Goal: Information Seeking & Learning: Learn about a topic

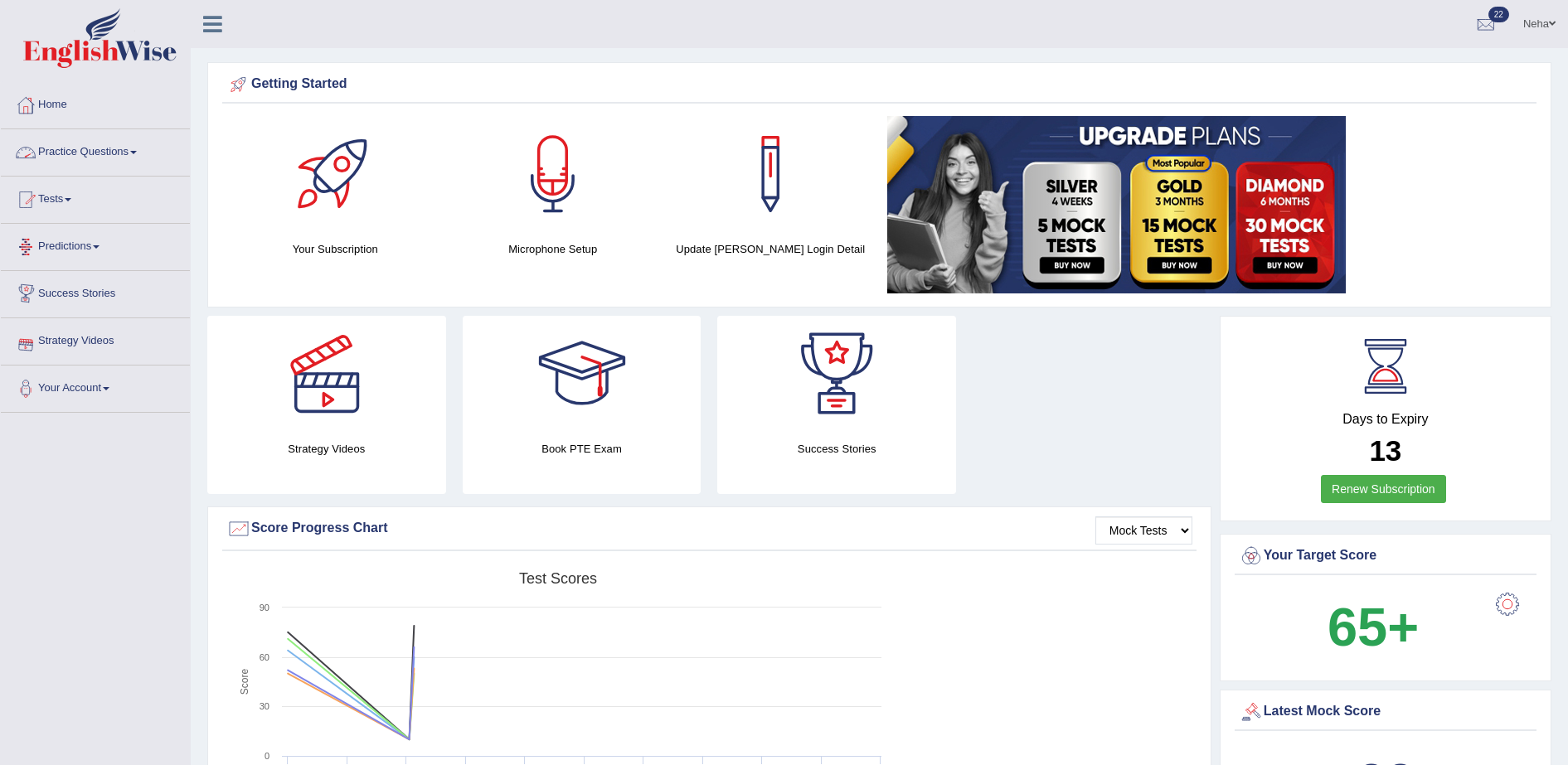
click at [139, 143] on link "Practice Questions" at bounding box center [95, 150] width 189 height 42
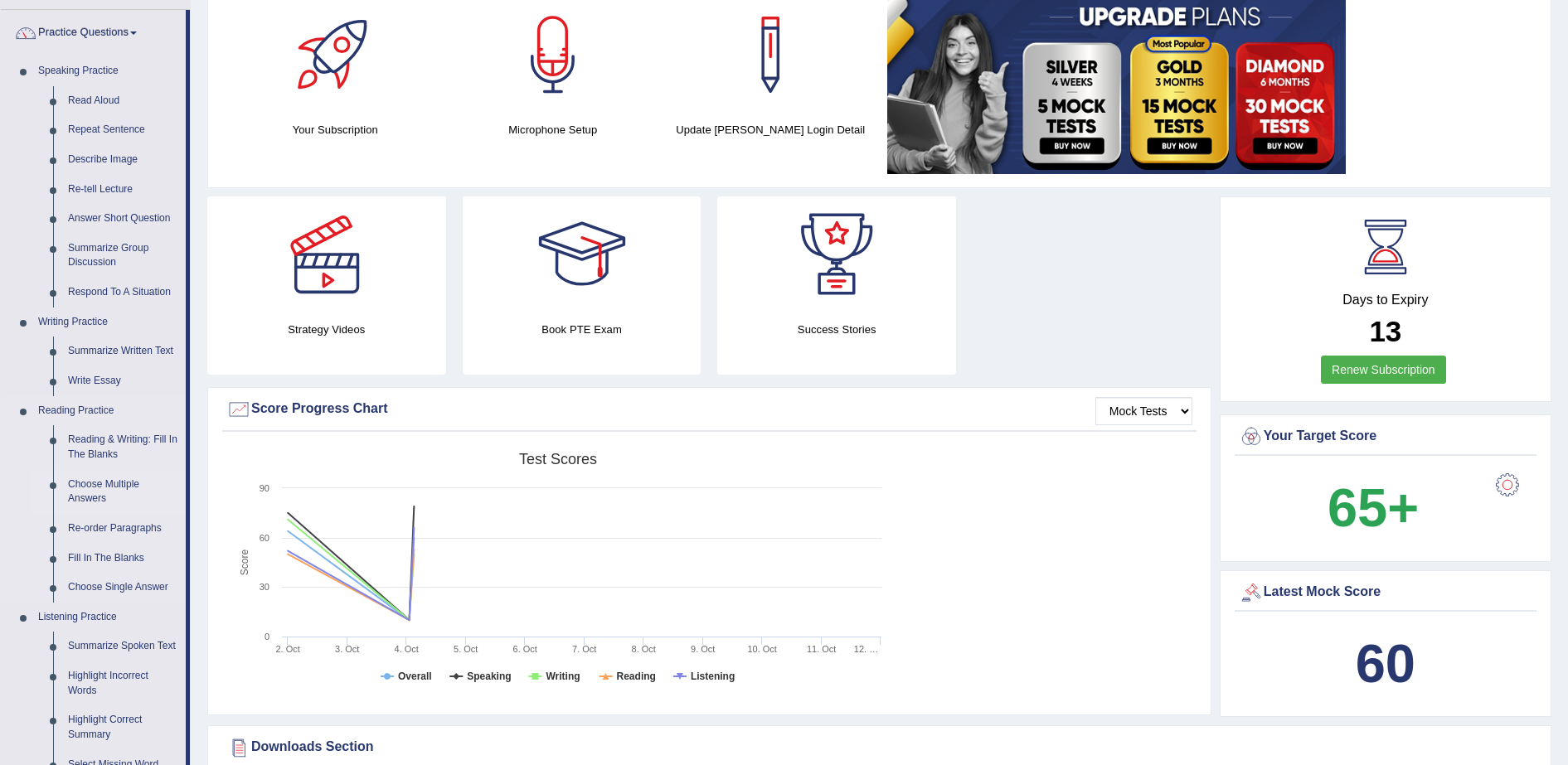
scroll to position [143, 0]
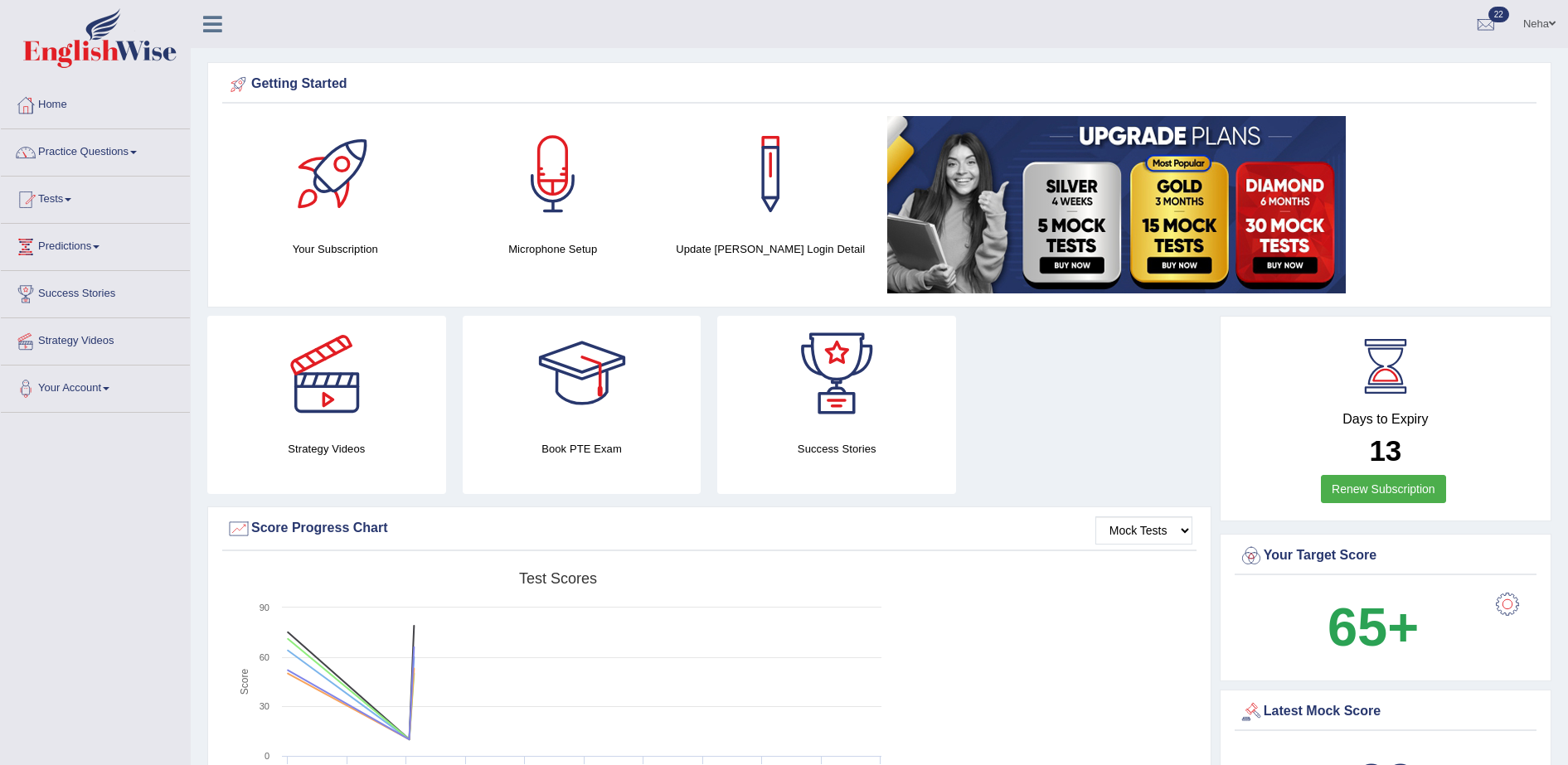
click at [949, 648] on div "Created with Highcharts 7.1.2 Score Test scores Overall Speaking Writing Readin…" at bounding box center [709, 695] width 975 height 262
click at [135, 142] on link "Practice Questions" at bounding box center [95, 150] width 189 height 42
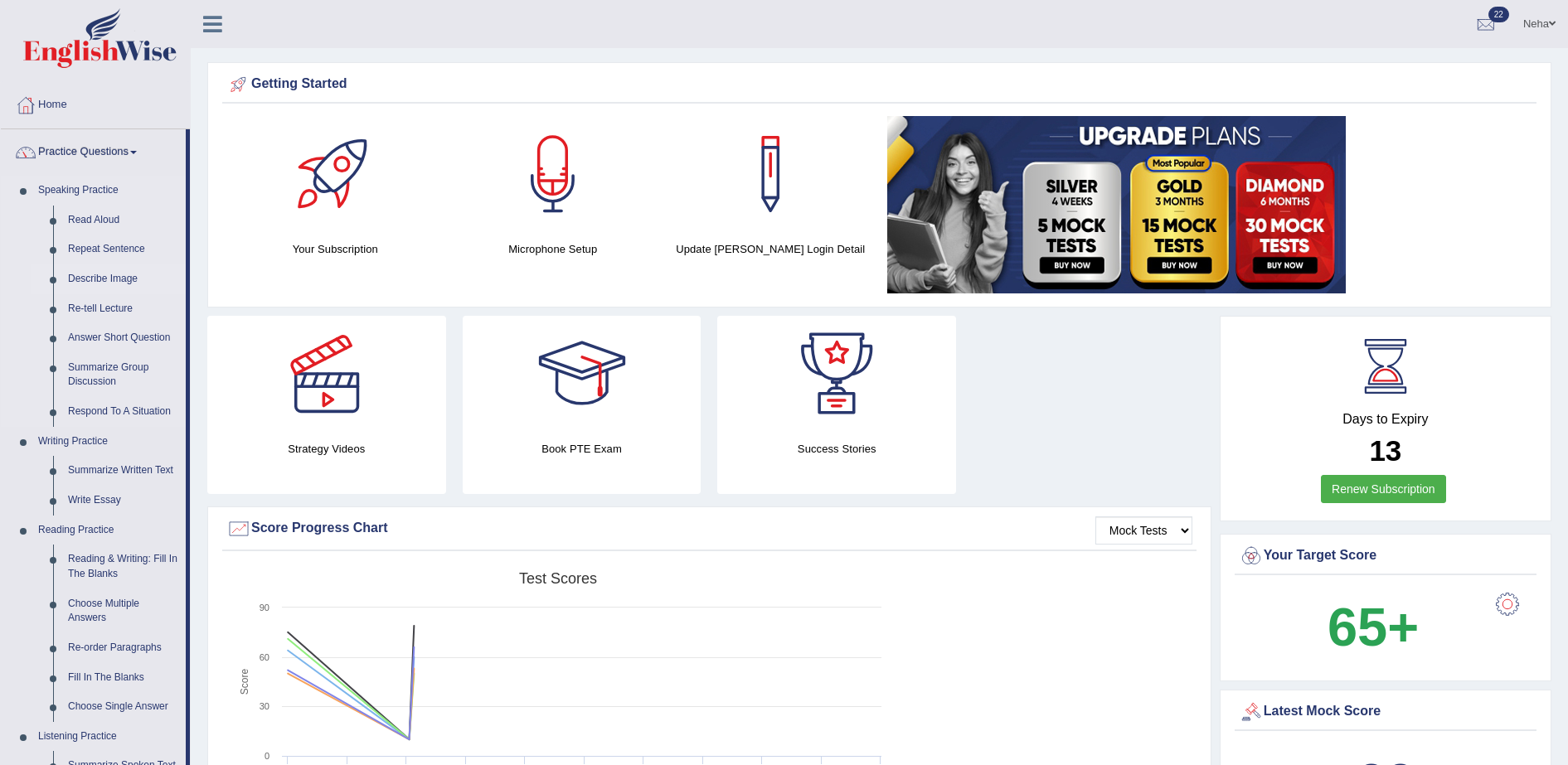
scroll to position [76, 0]
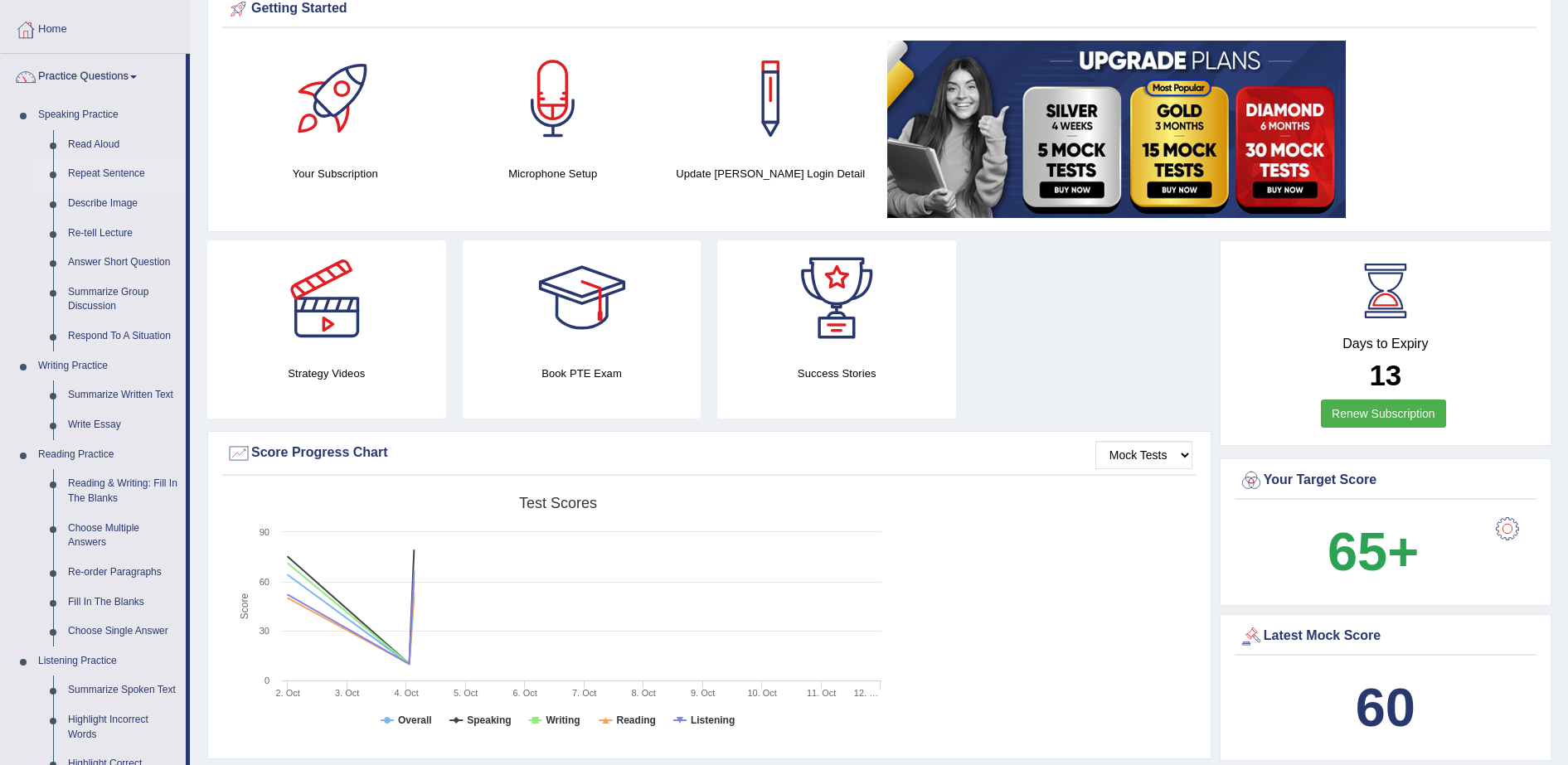
click at [128, 163] on link "Repeat Sentence" at bounding box center [123, 174] width 125 height 30
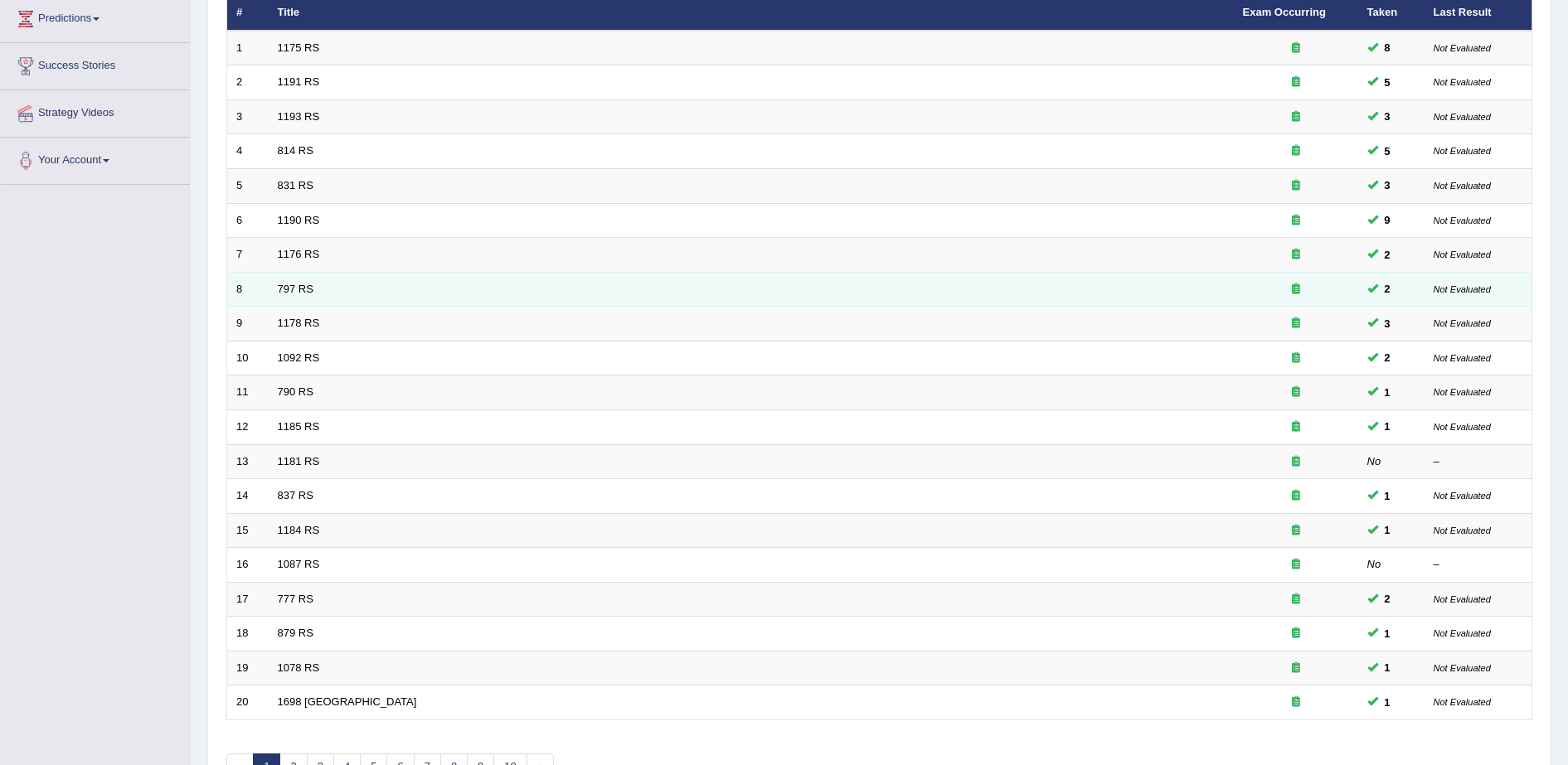
scroll to position [332, 0]
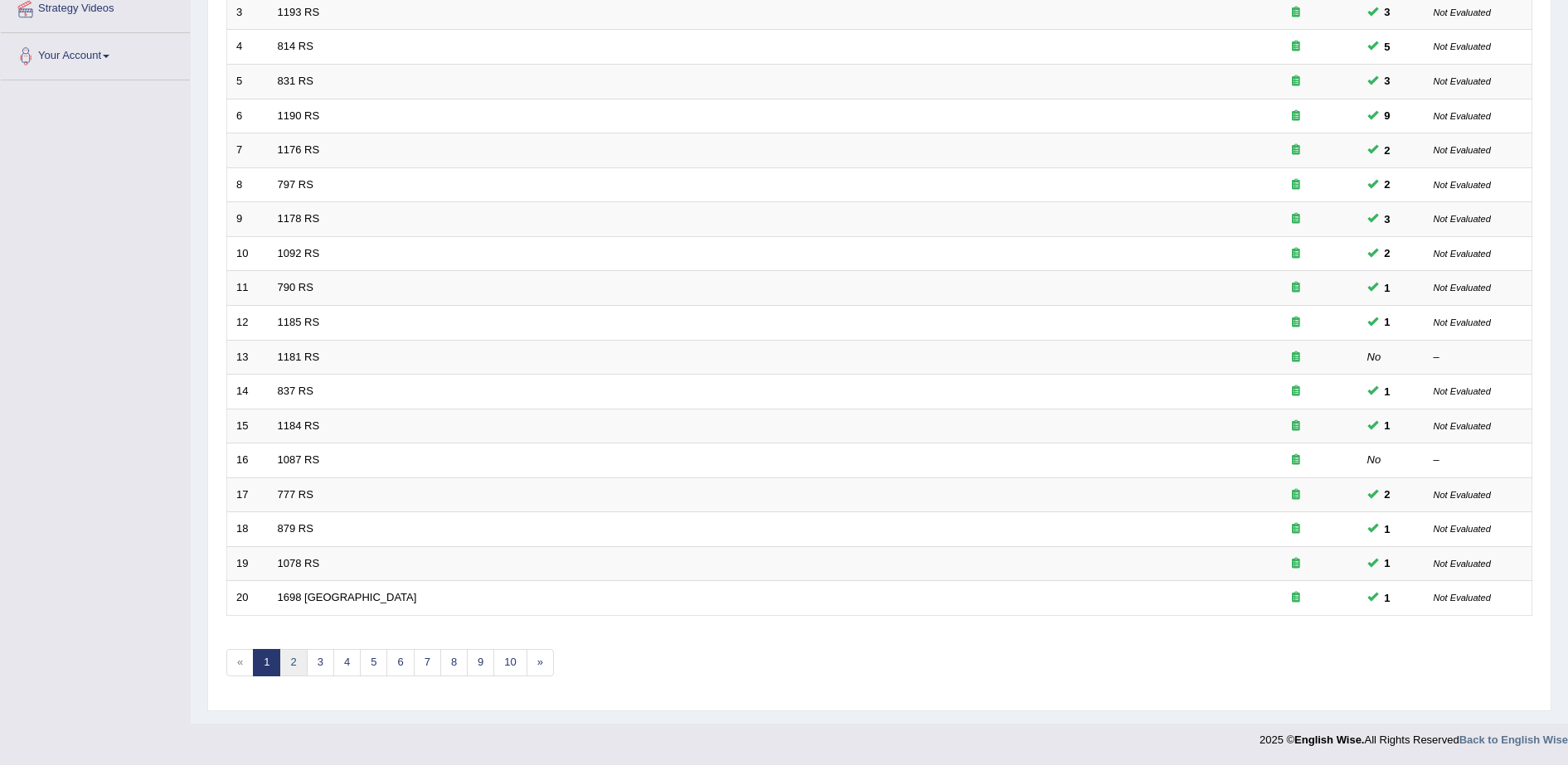
click at [294, 670] on link "2" at bounding box center [293, 663] width 28 height 28
click at [325, 657] on link "3" at bounding box center [320, 663] width 28 height 28
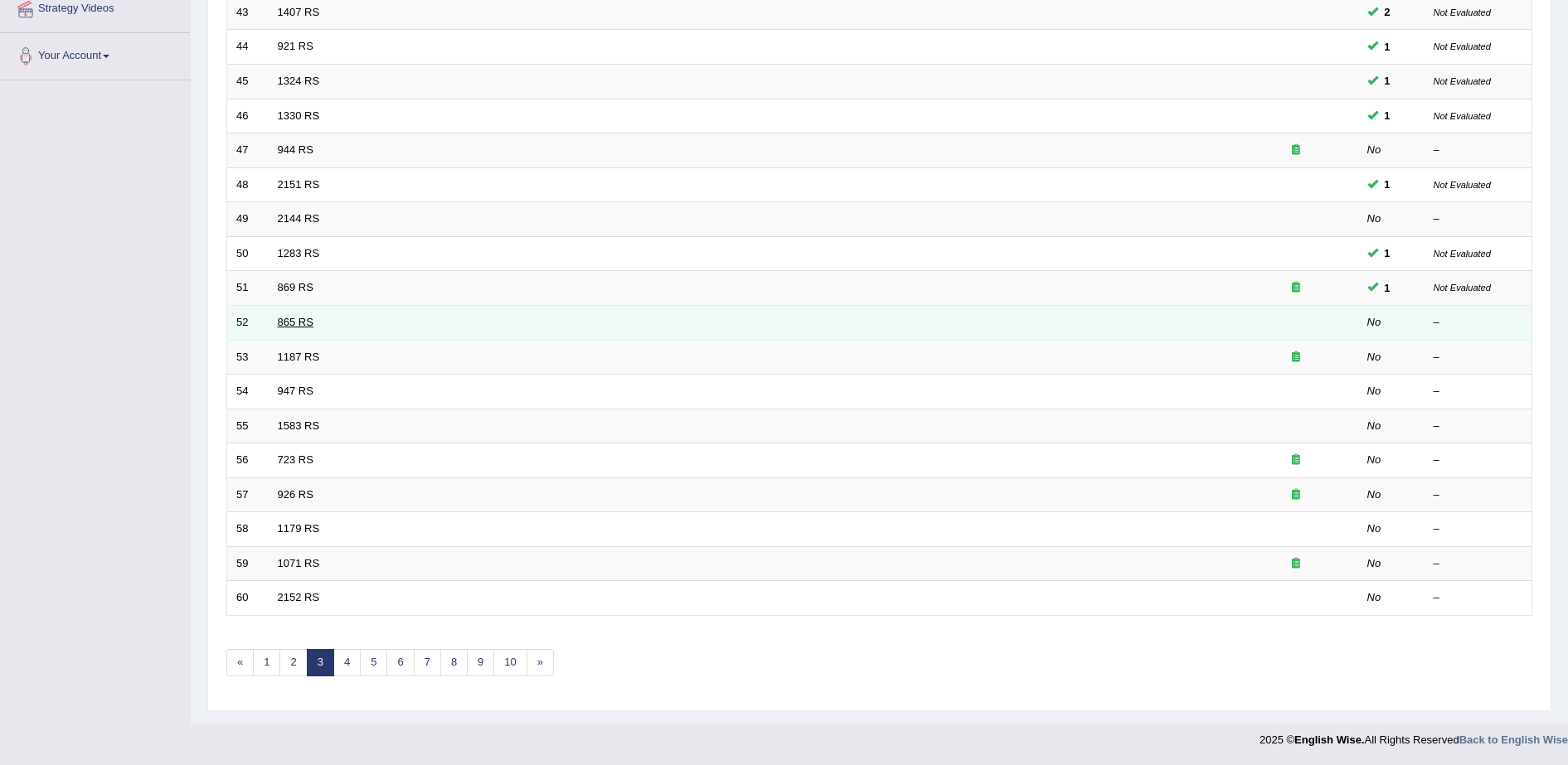
click at [288, 324] on link "865 RS" at bounding box center [296, 323] width 36 height 12
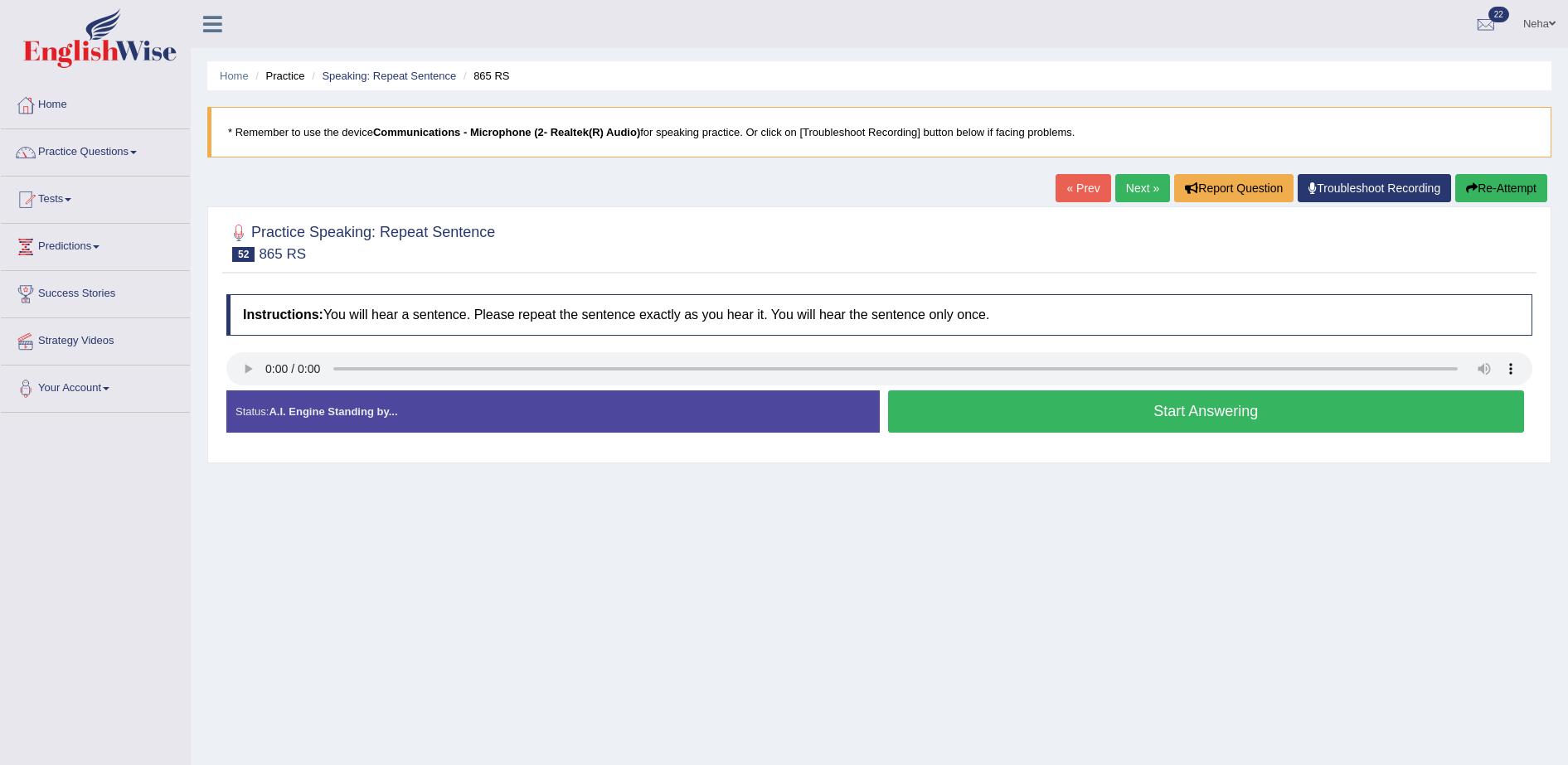
click at [1049, 400] on button "Start Answering" at bounding box center [1206, 412] width 637 height 43
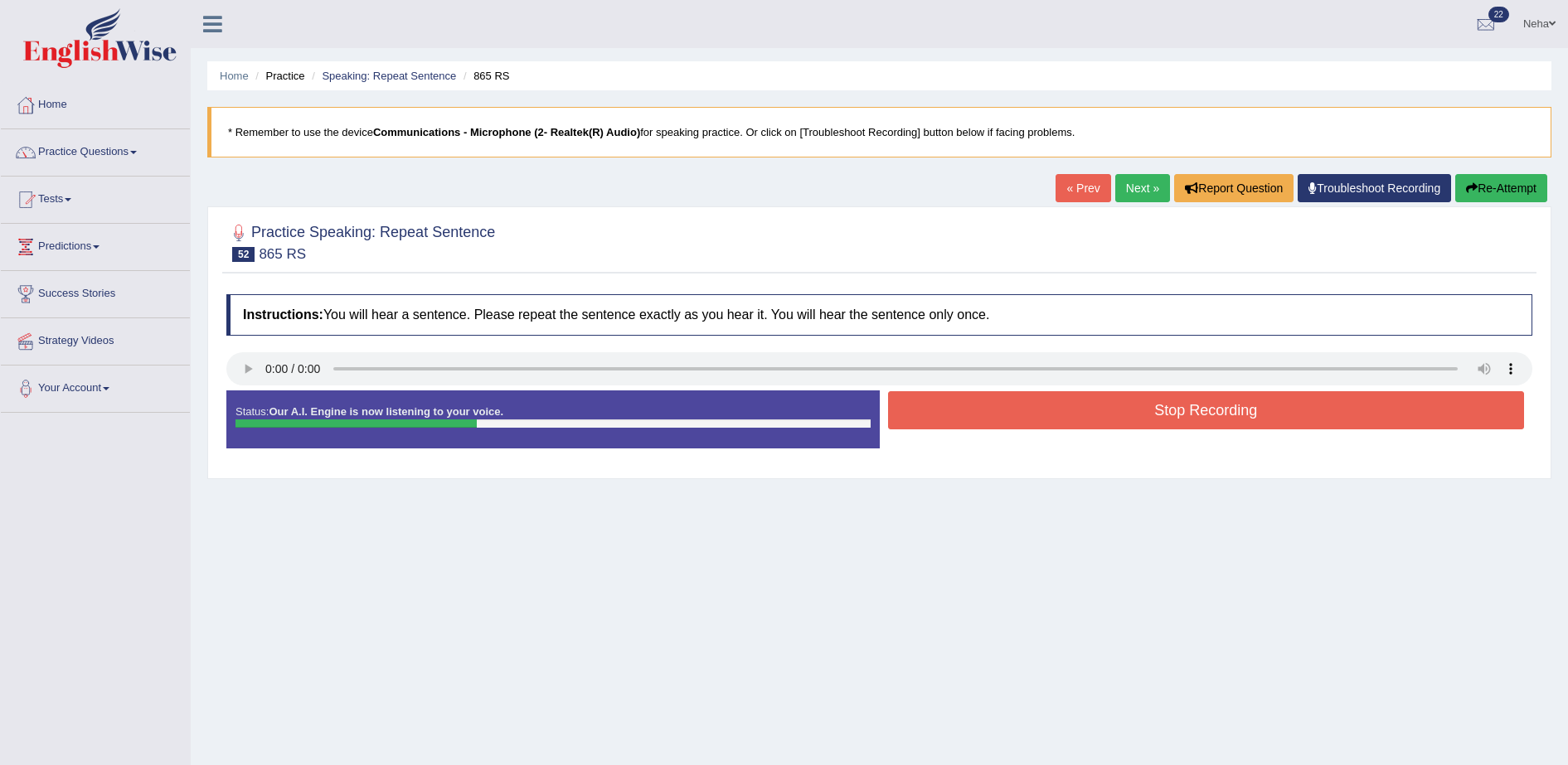
click at [1049, 400] on button "Stop Recording" at bounding box center [1206, 410] width 637 height 38
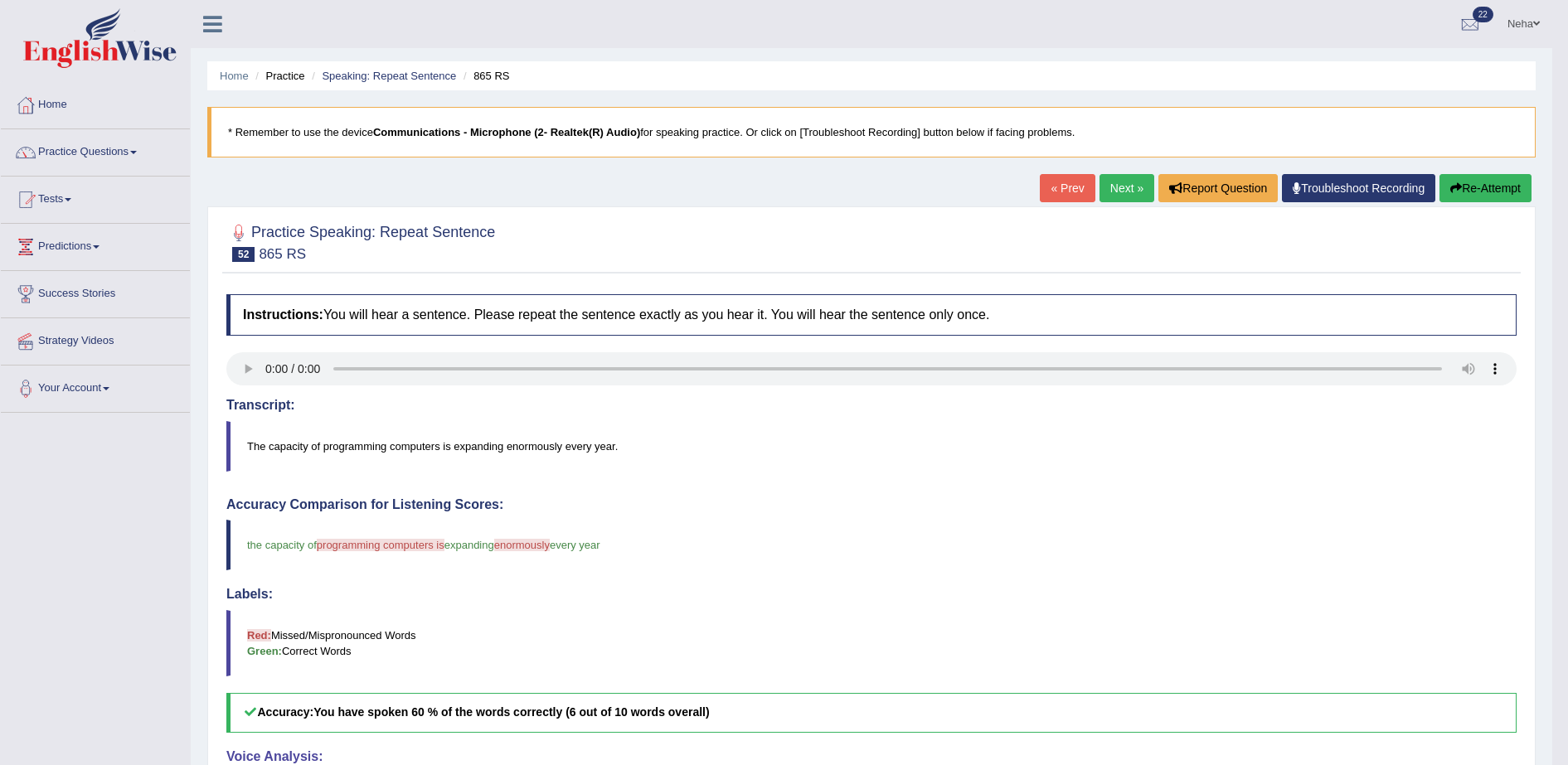
click at [1119, 189] on link "Next »" at bounding box center [1127, 188] width 55 height 28
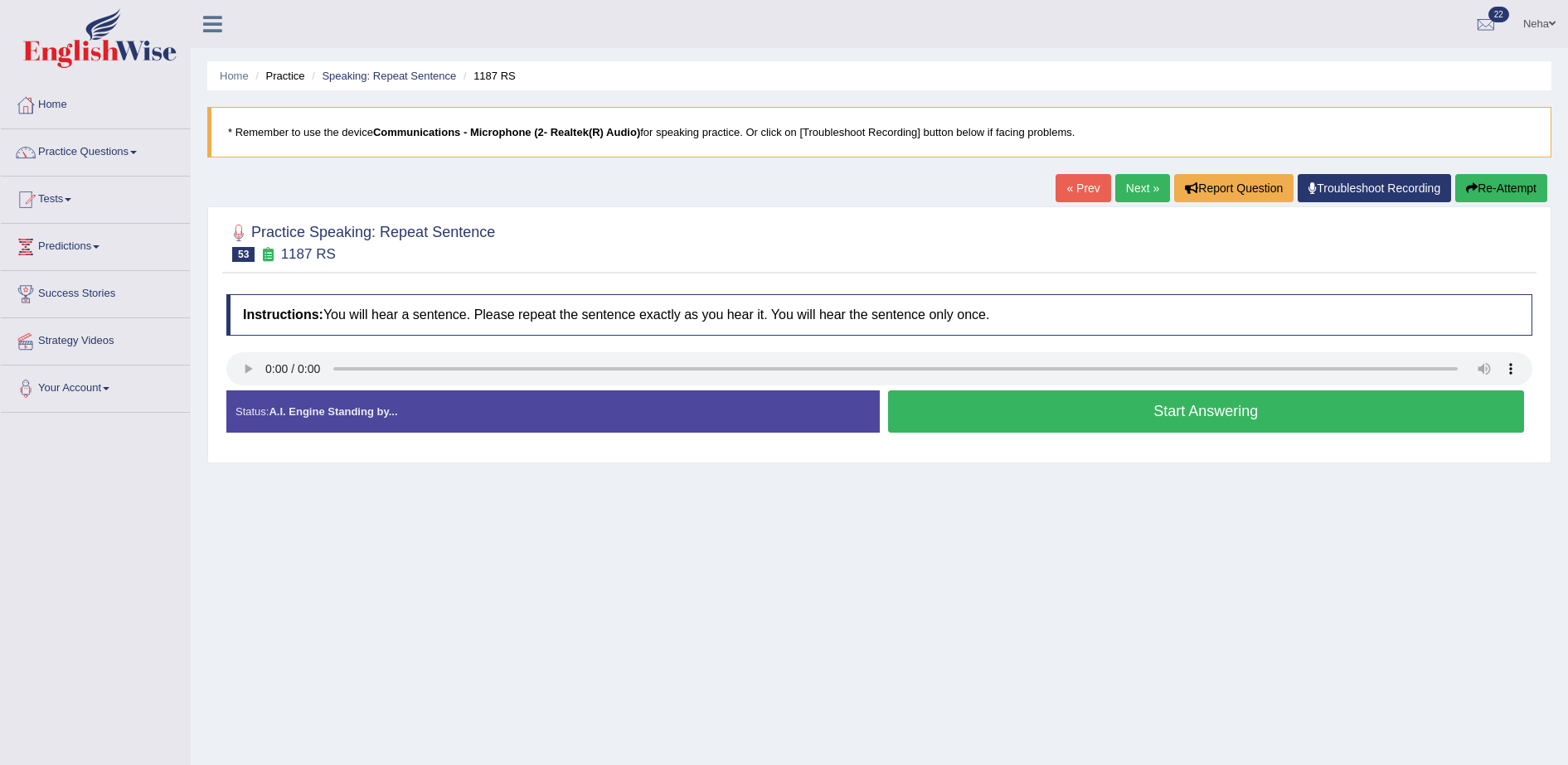
click at [971, 413] on button "Start Answering" at bounding box center [1206, 412] width 637 height 43
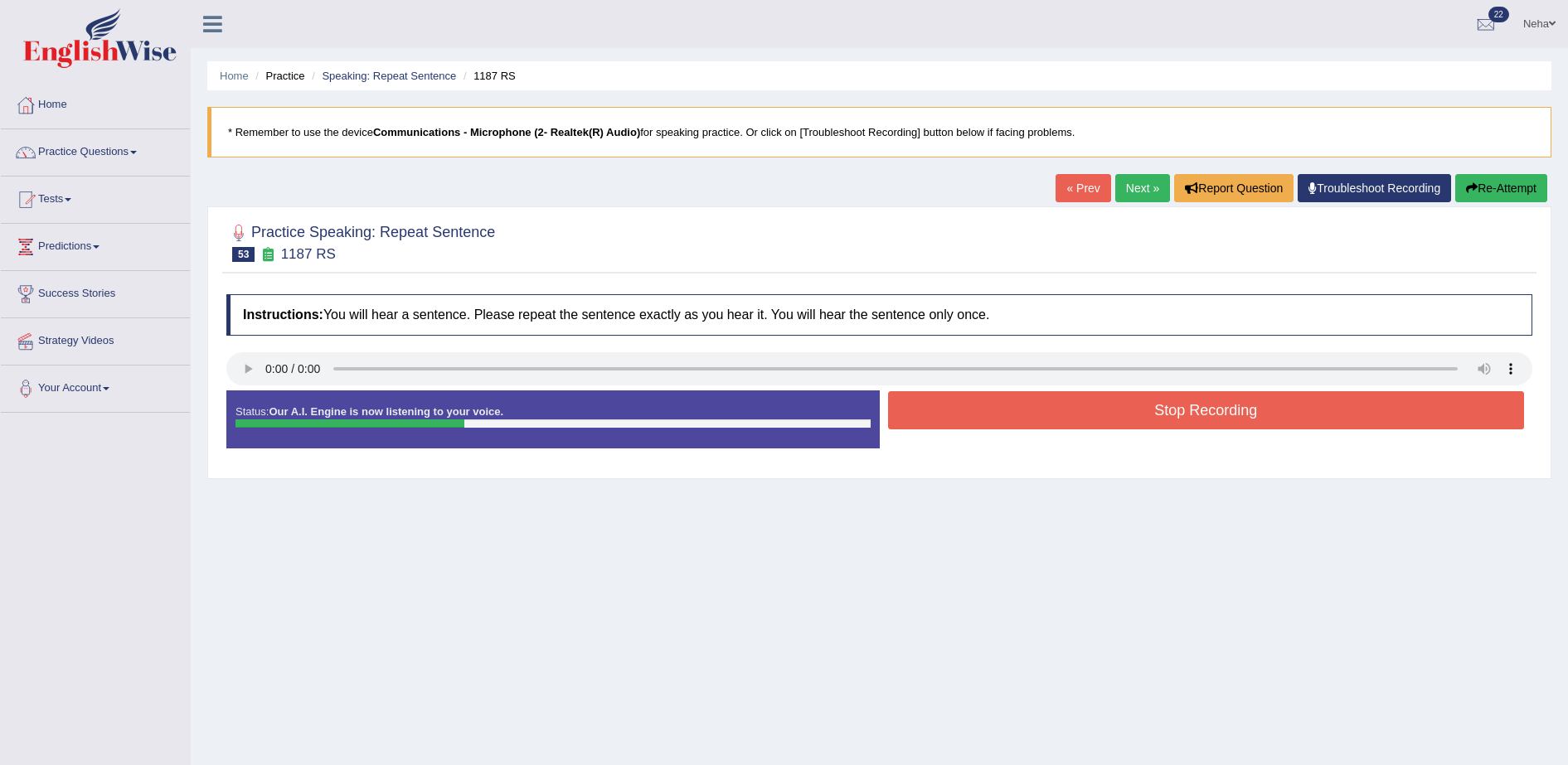
click at [971, 413] on button "Stop Recording" at bounding box center [1206, 410] width 637 height 38
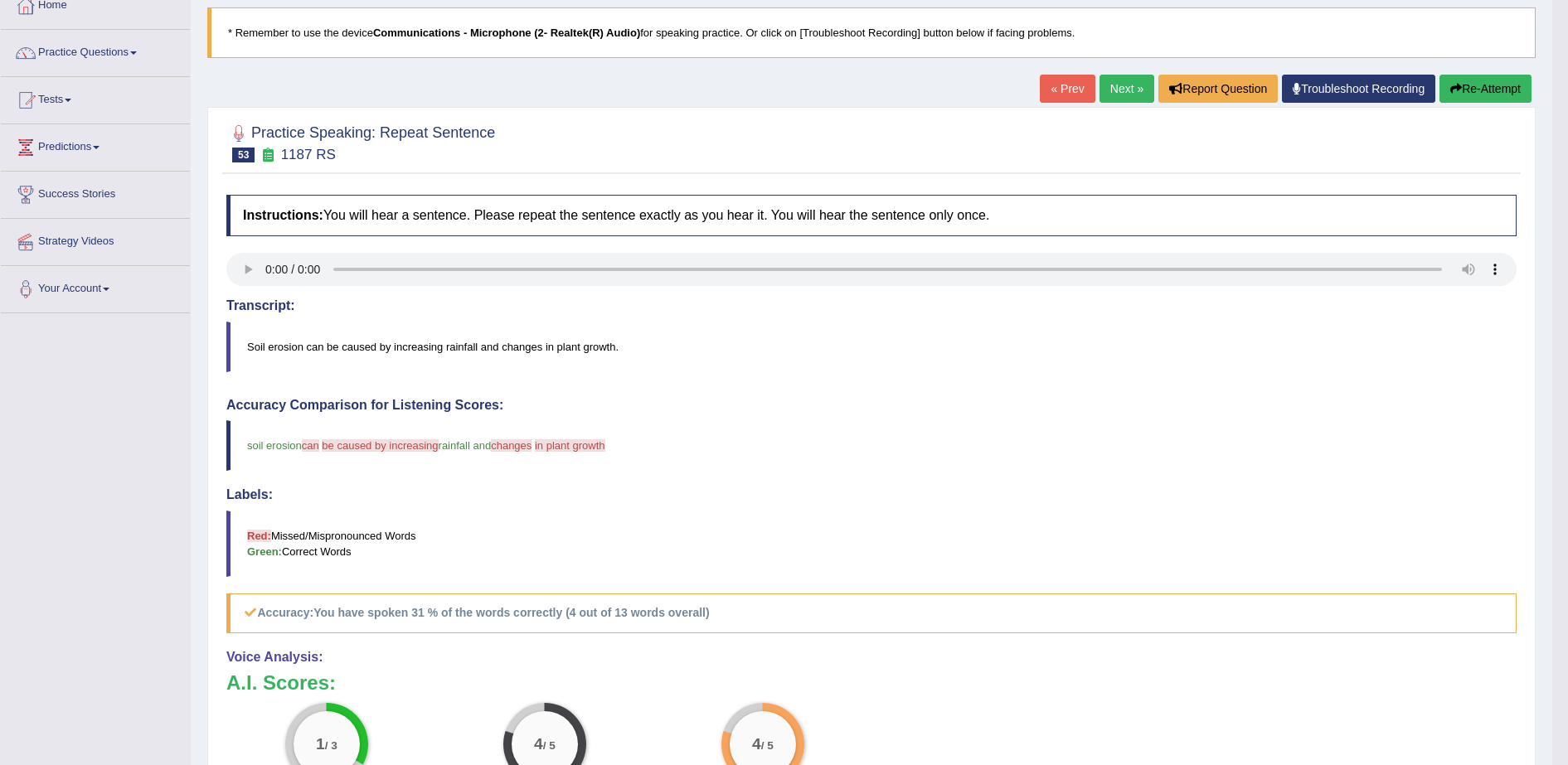
scroll to position [95, 0]
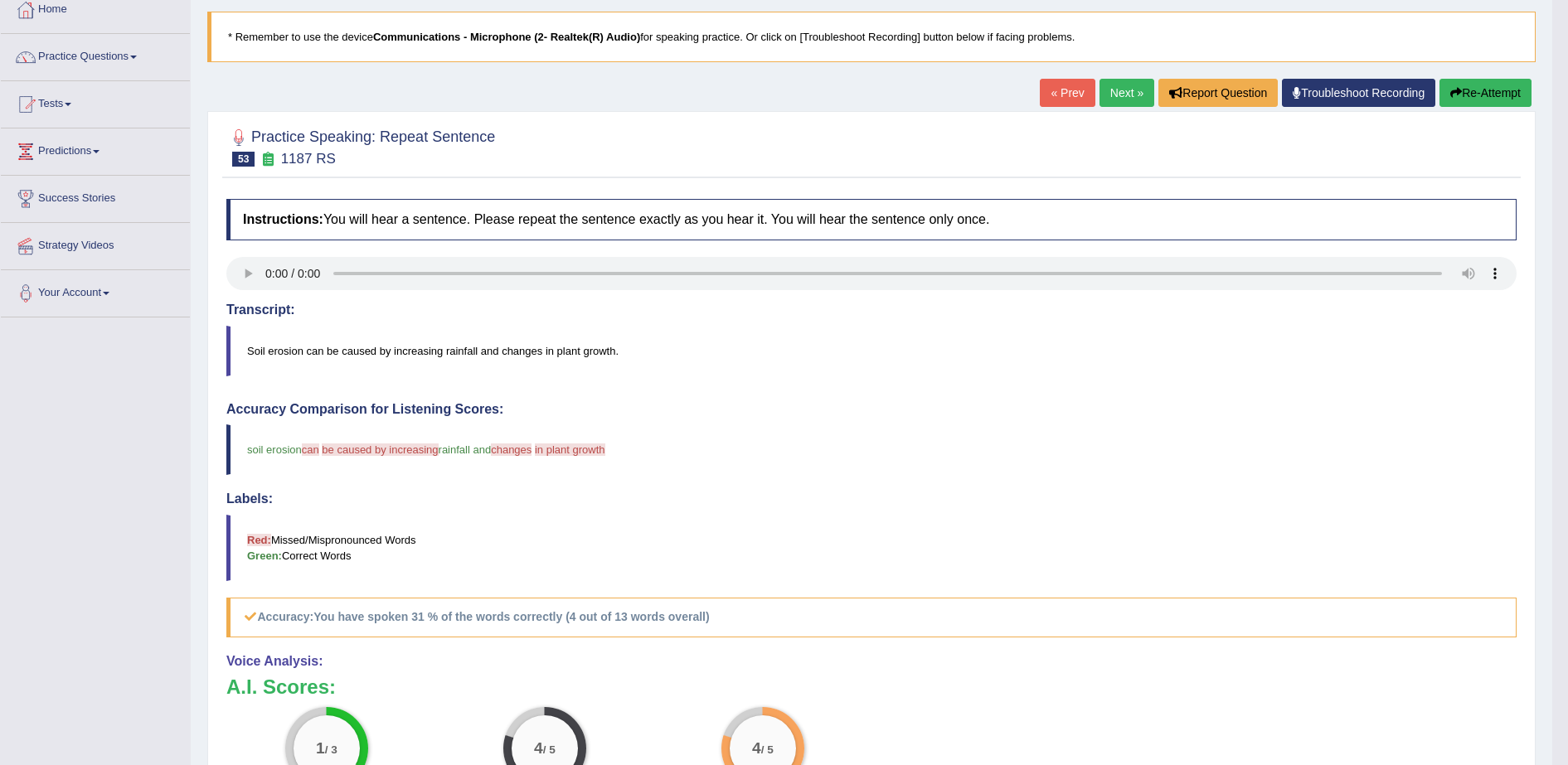
click at [1445, 82] on button "Re-Attempt" at bounding box center [1485, 93] width 92 height 28
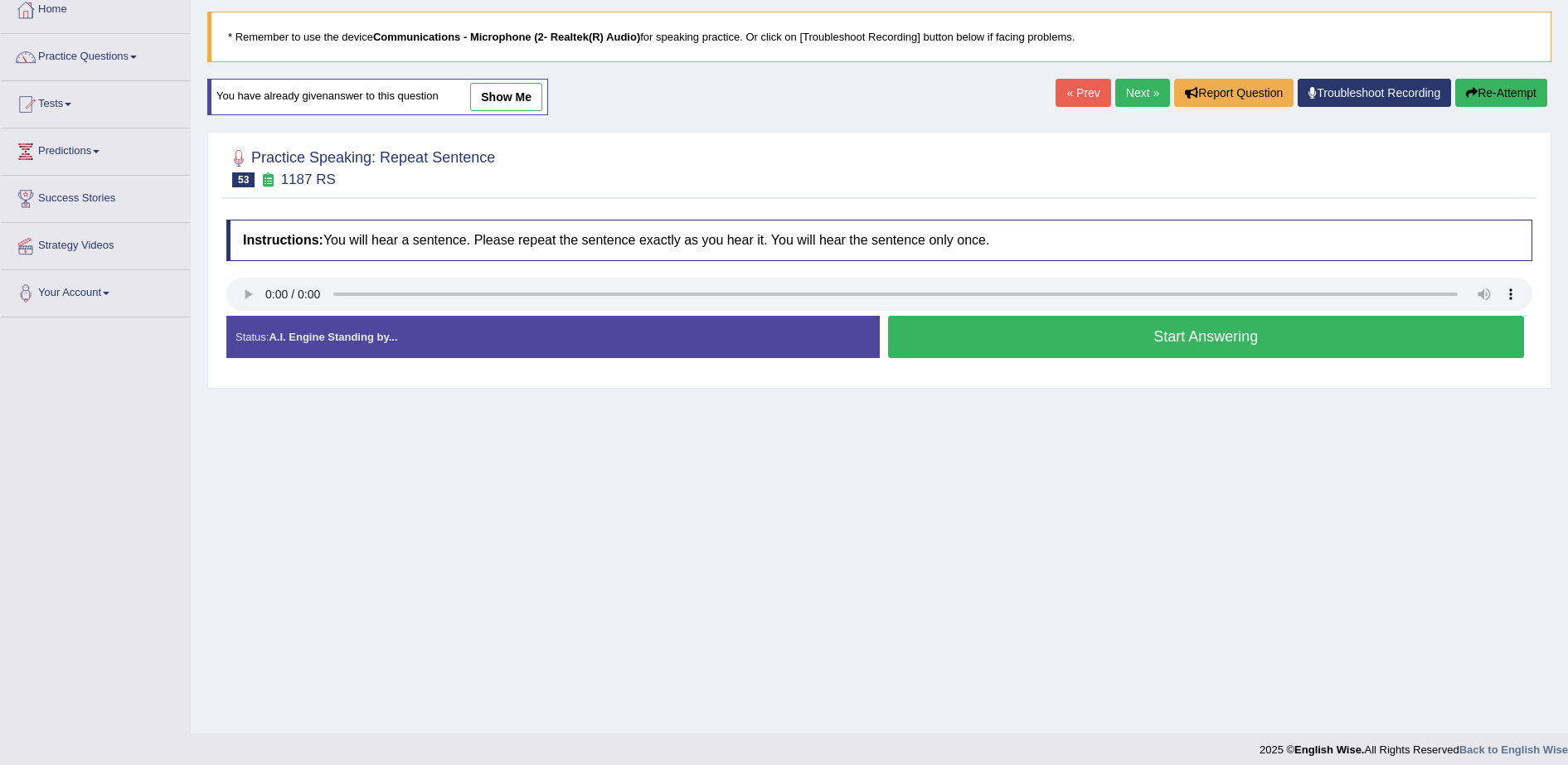
click at [1055, 349] on button "Start Answering" at bounding box center [1206, 338] width 637 height 43
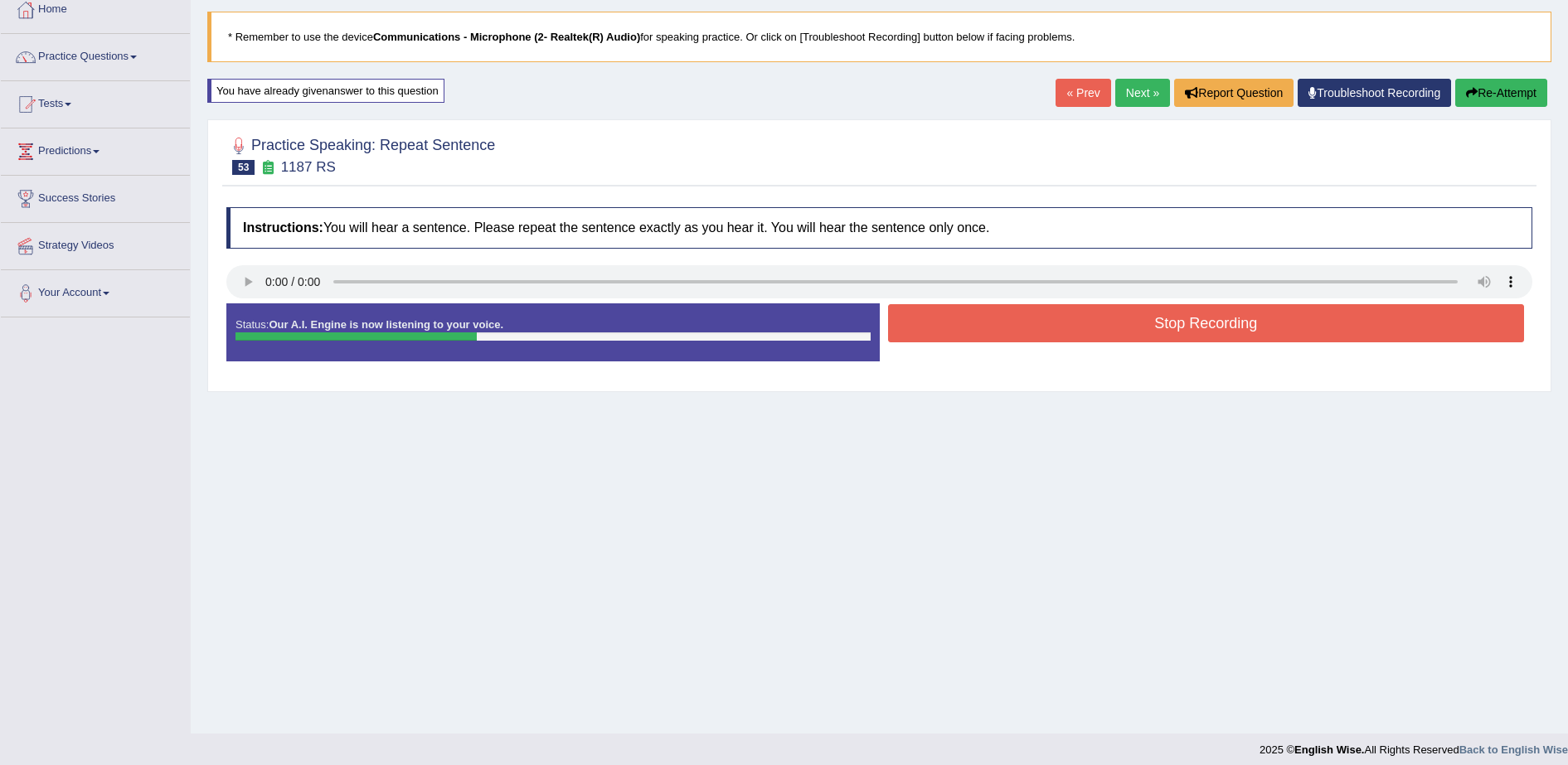
click at [1075, 326] on button "Stop Recording" at bounding box center [1206, 323] width 637 height 38
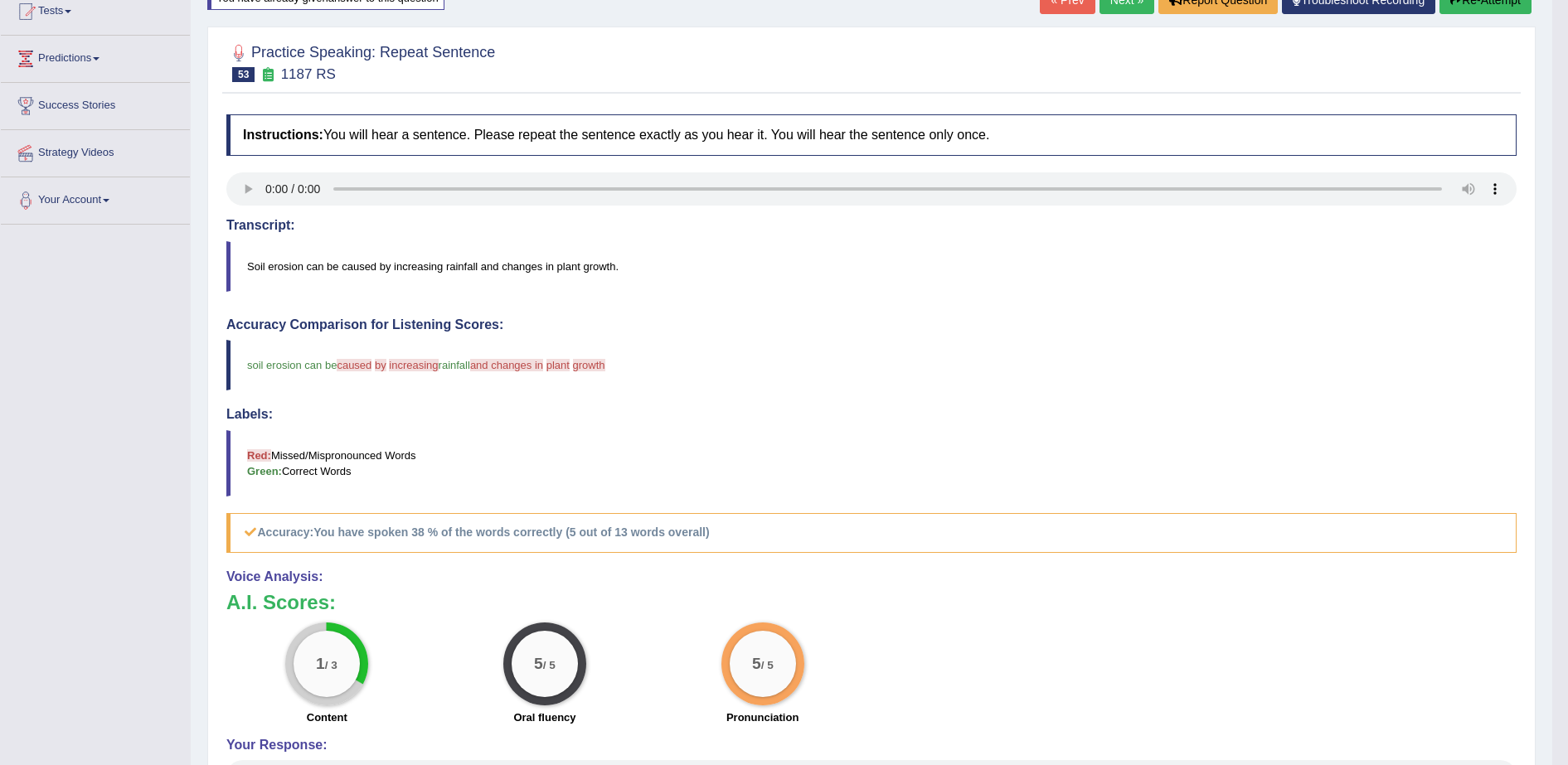
scroll to position [174, 0]
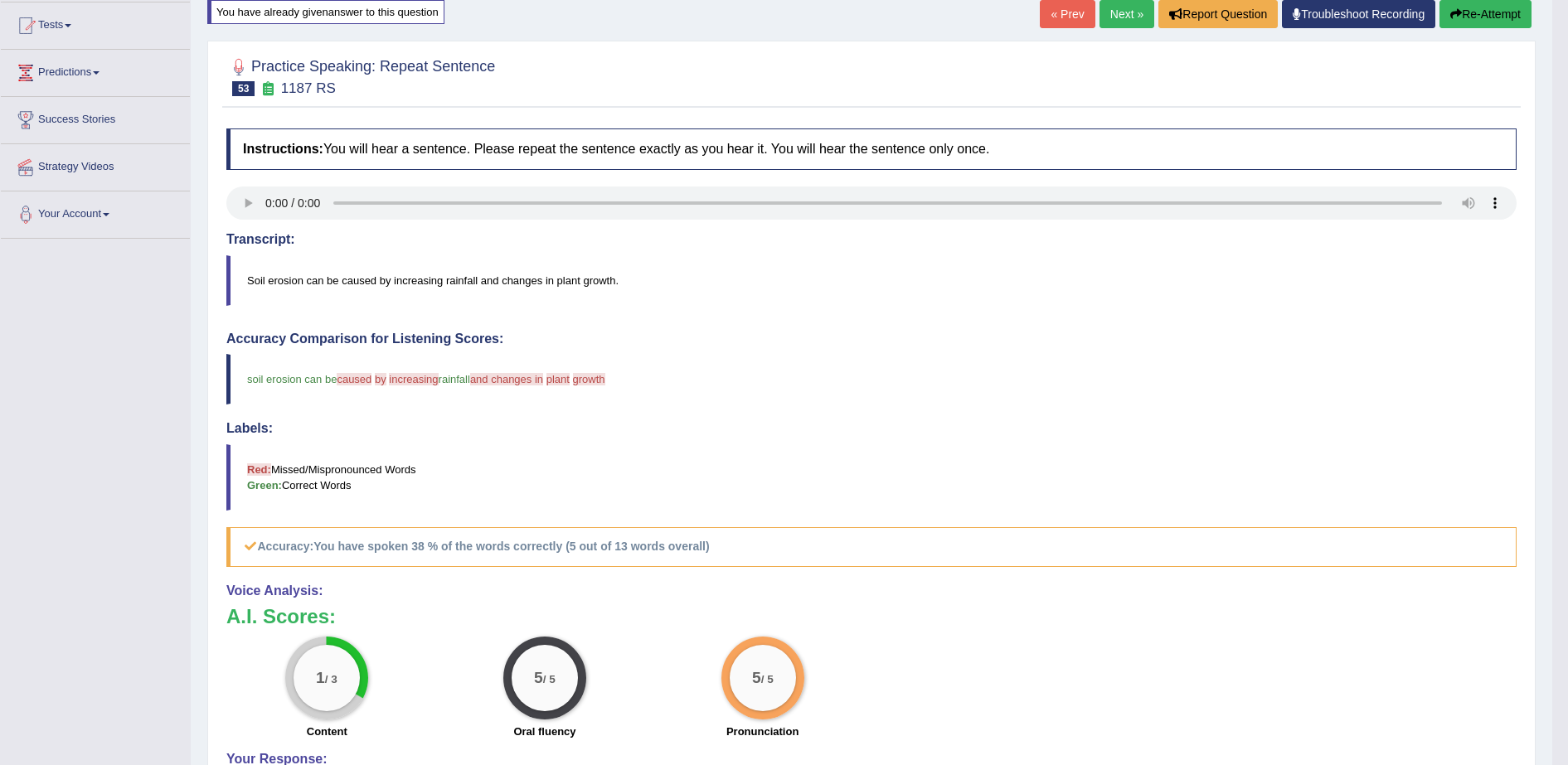
click at [1045, 597] on h4 "Voice Analysis:" at bounding box center [872, 591] width 1290 height 15
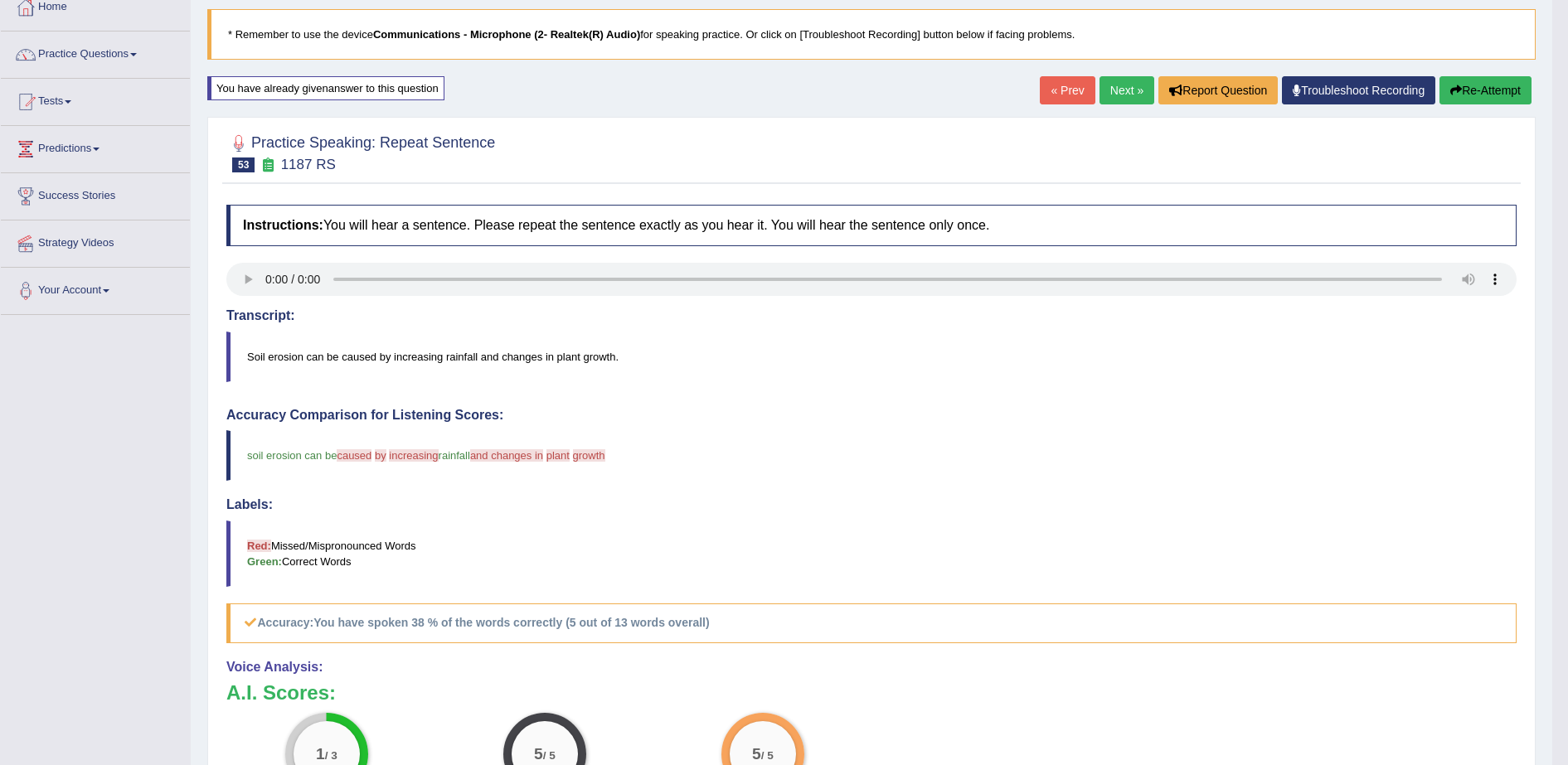
scroll to position [92, 0]
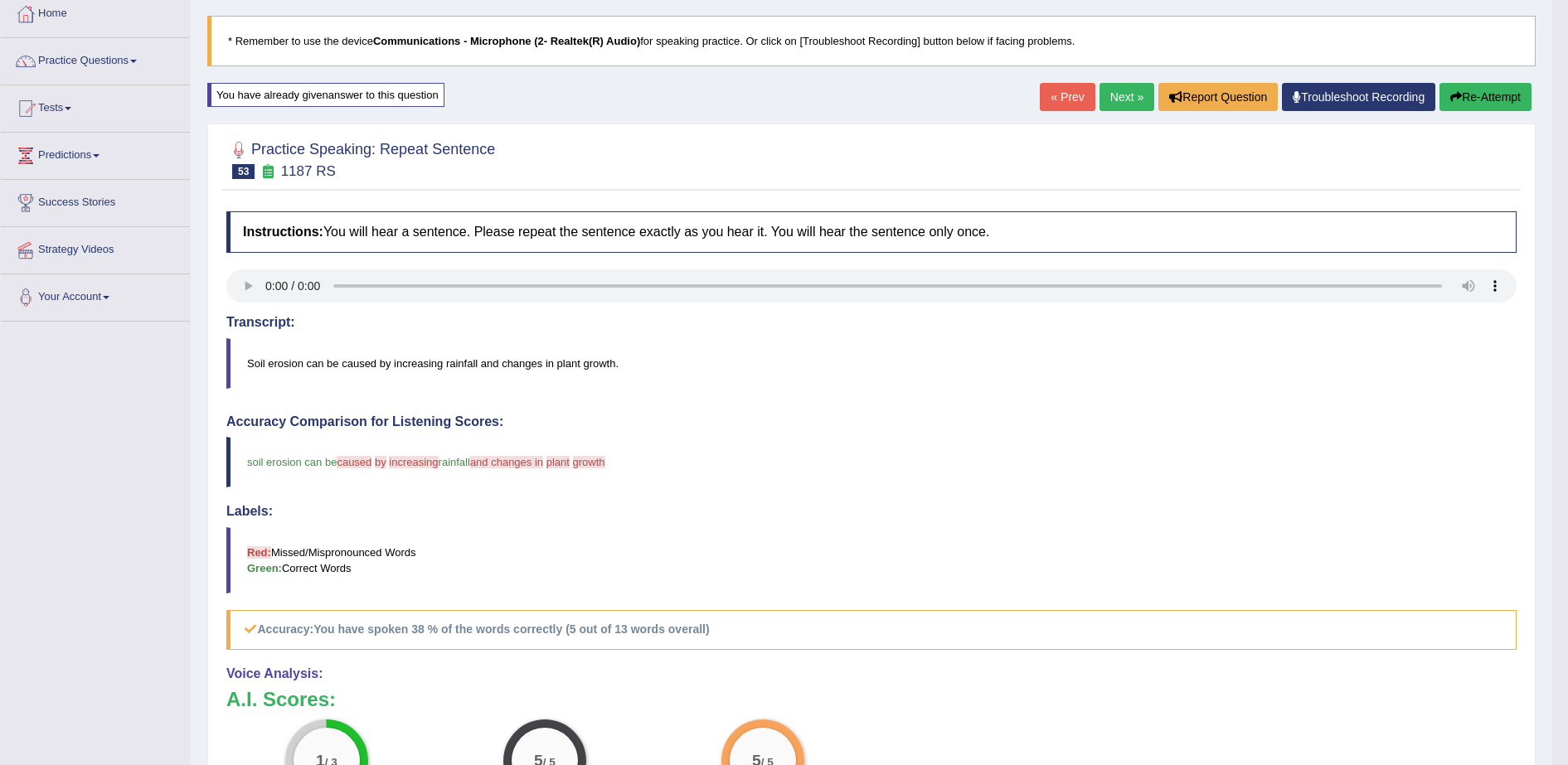
click at [1125, 90] on link "Next »" at bounding box center [1127, 97] width 55 height 28
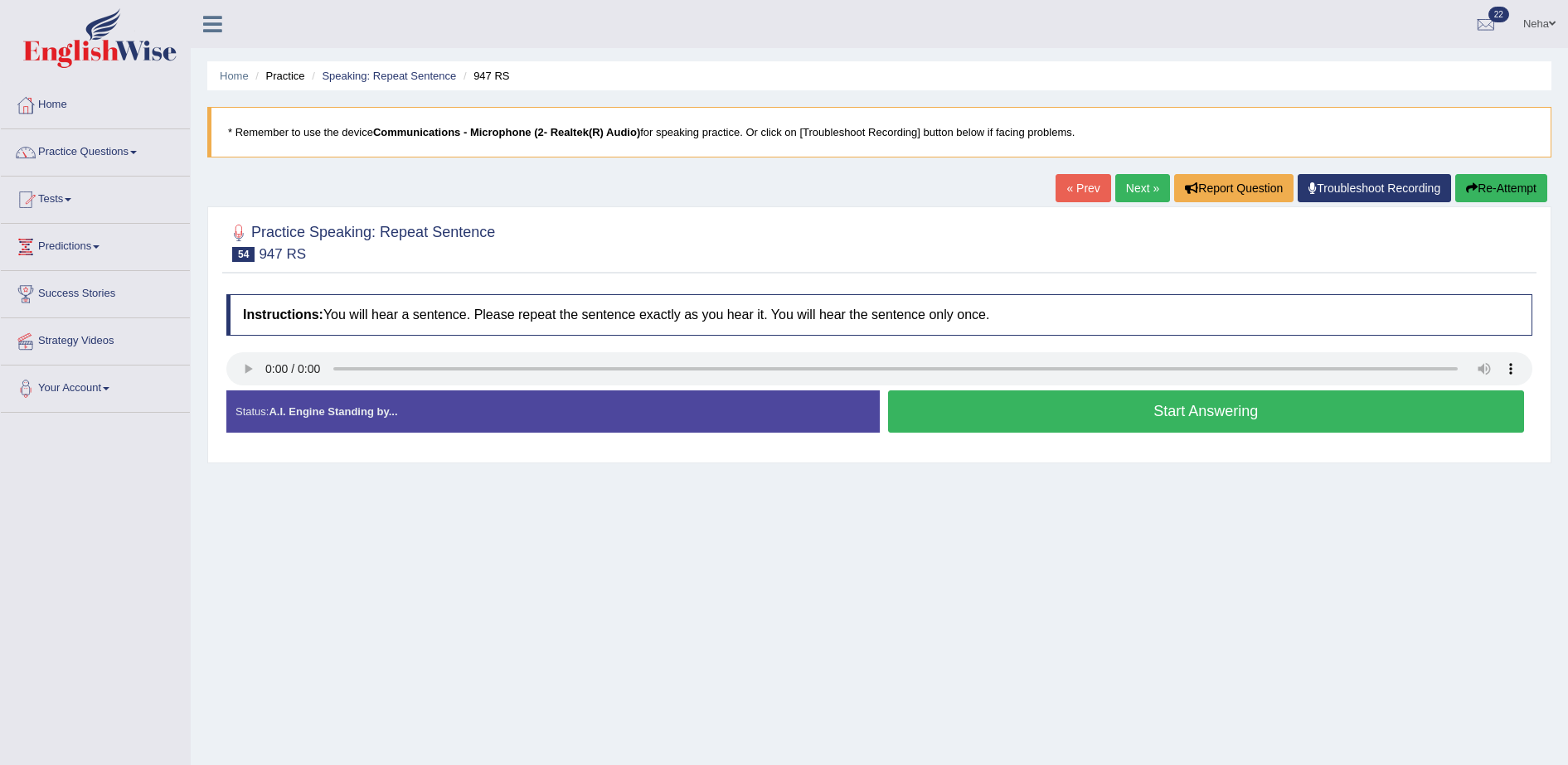
click at [1123, 416] on button "Start Answering" at bounding box center [1206, 412] width 637 height 43
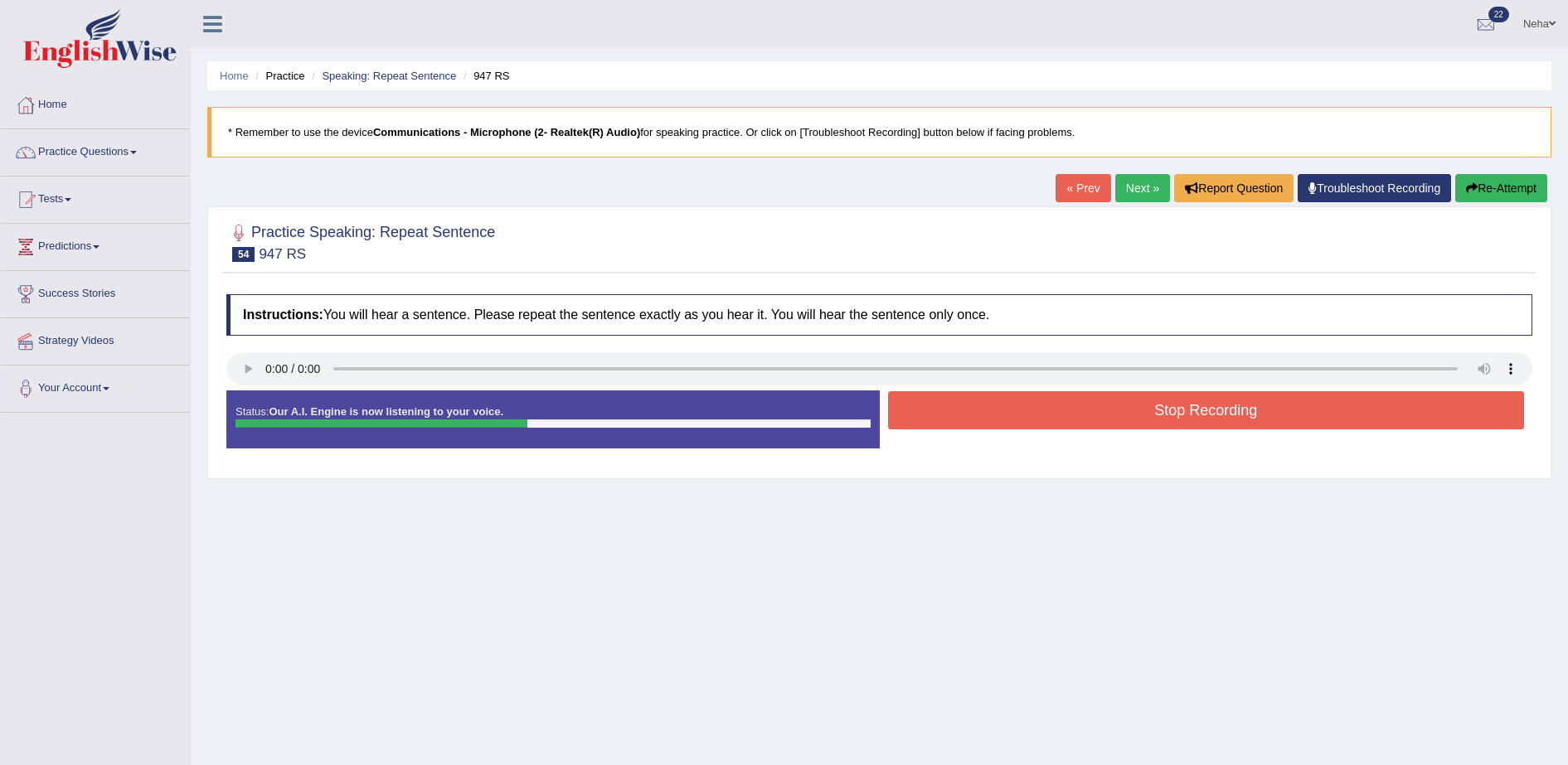
click at [1123, 416] on button "Stop Recording" at bounding box center [1206, 410] width 637 height 38
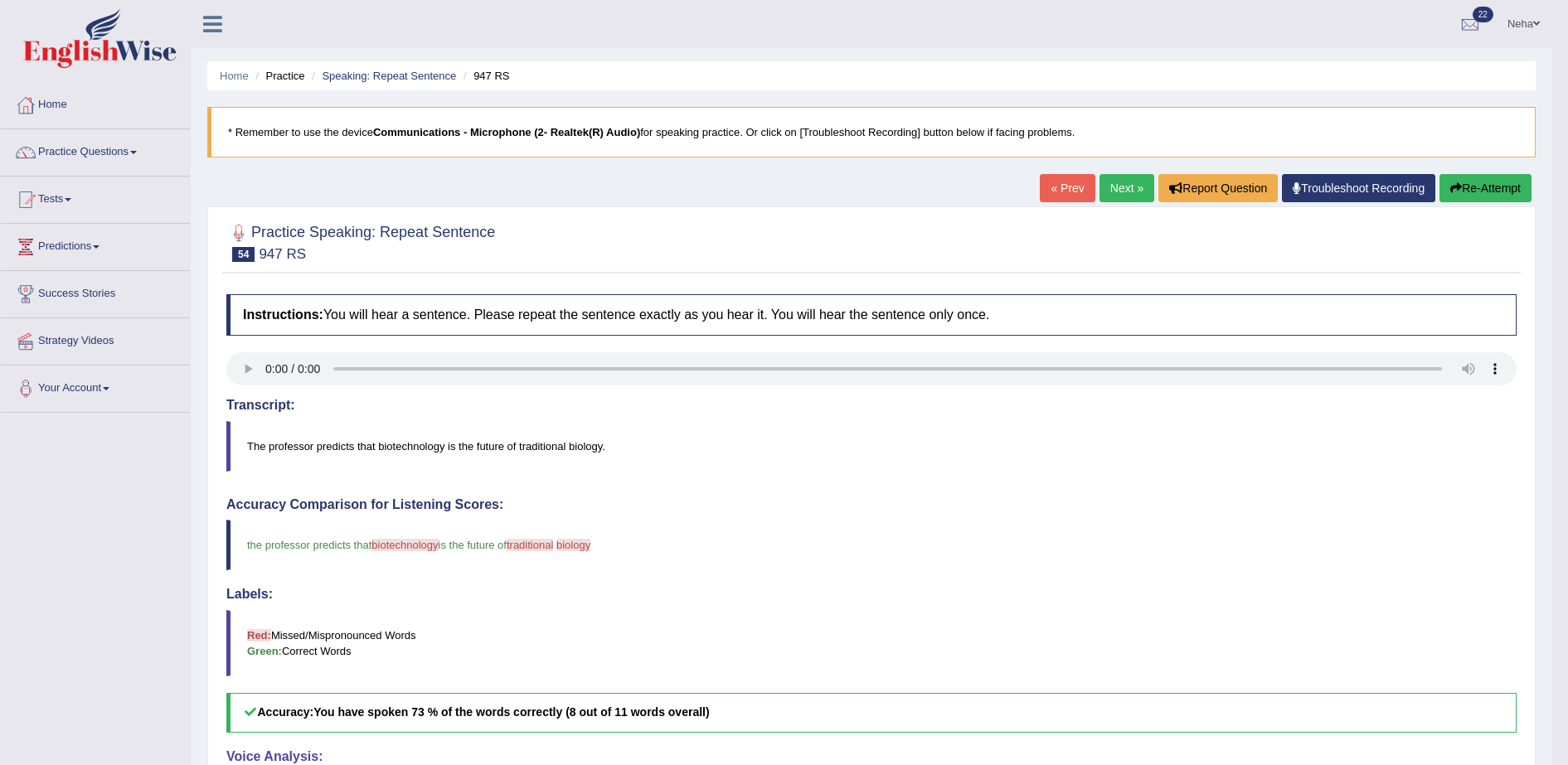
click at [1122, 184] on link "Next »" at bounding box center [1127, 188] width 55 height 28
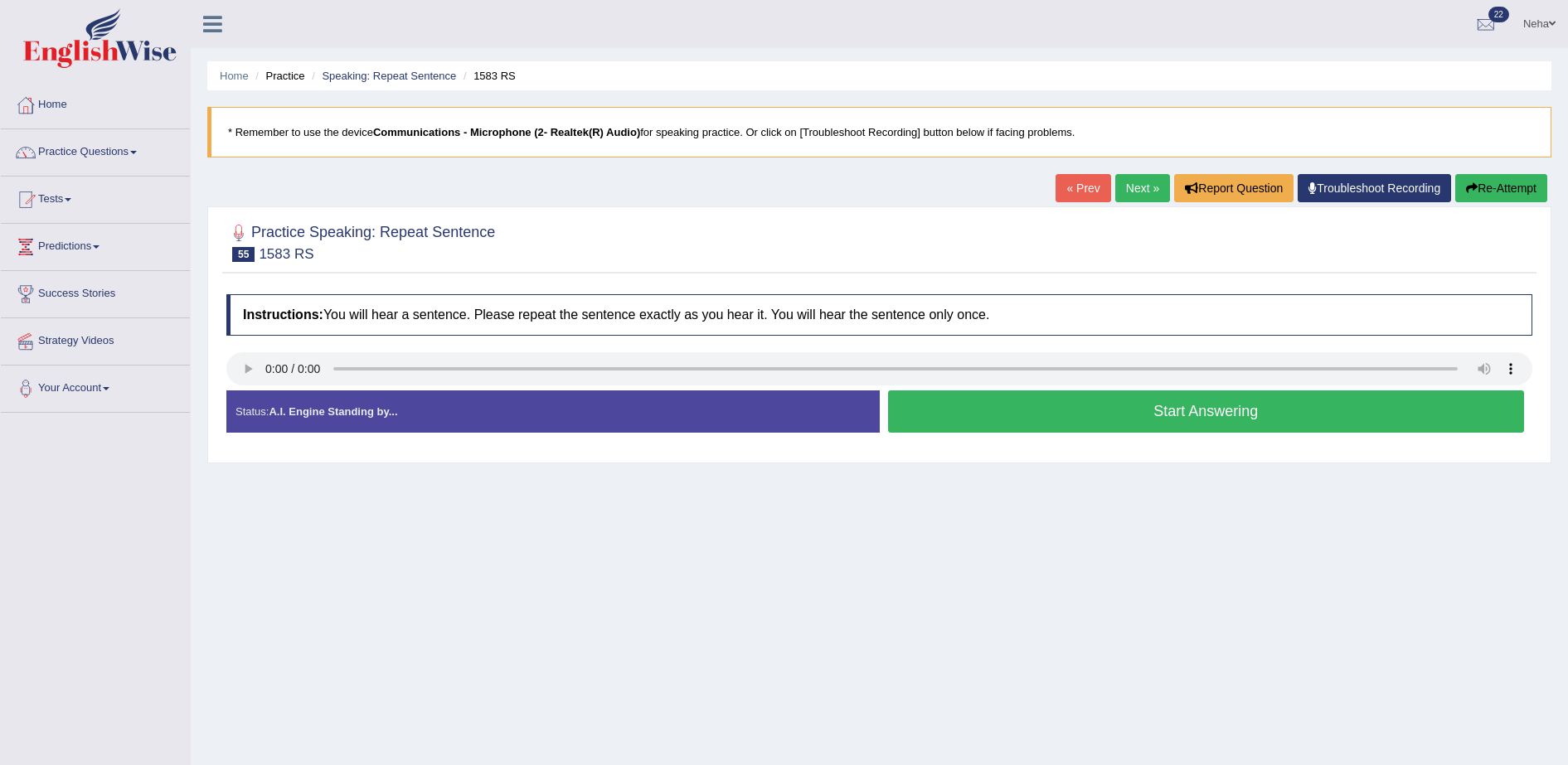
click at [1026, 411] on button "Start Answering" at bounding box center [1206, 412] width 637 height 43
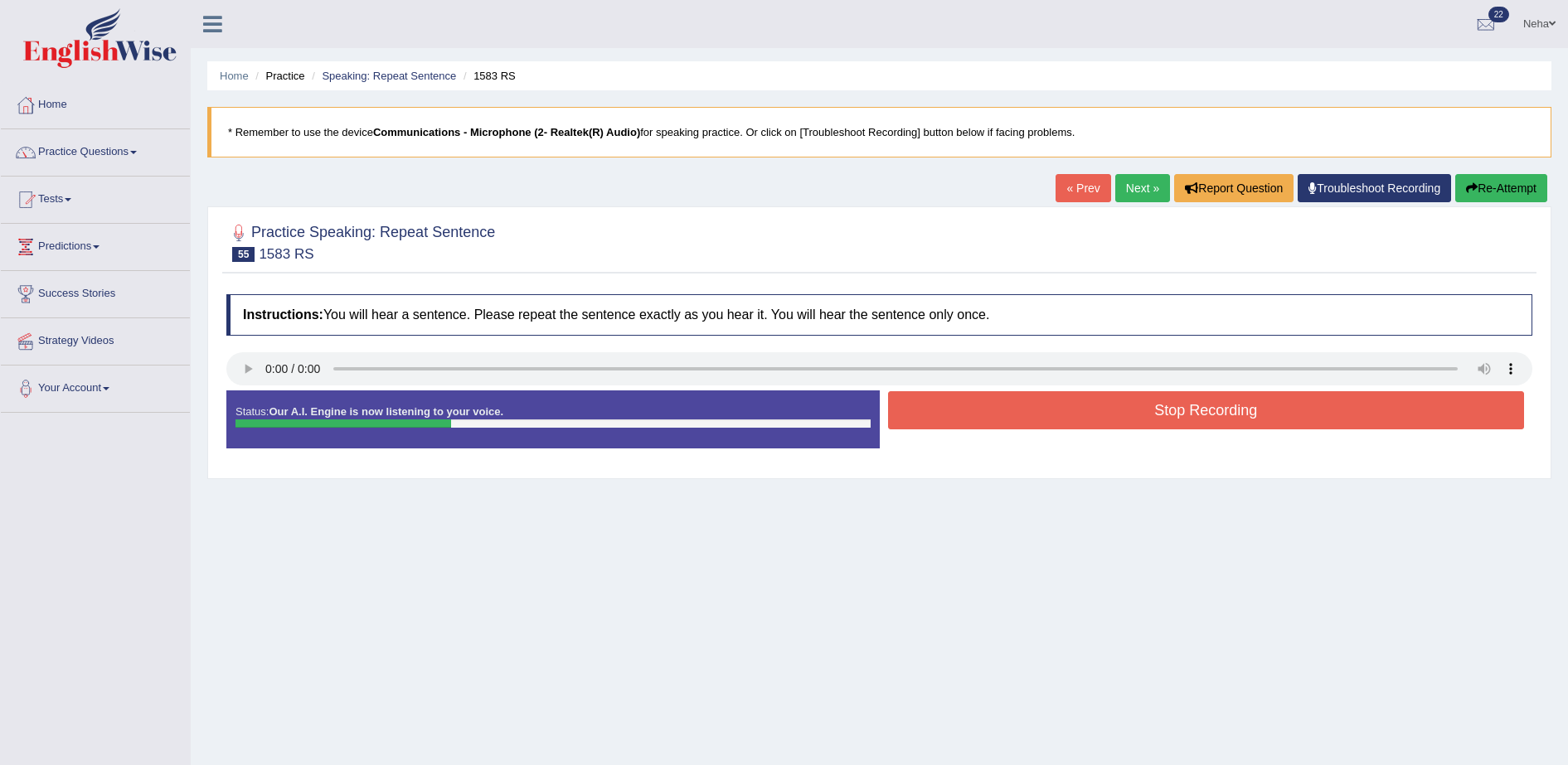
click at [1026, 411] on button "Stop Recording" at bounding box center [1206, 410] width 637 height 38
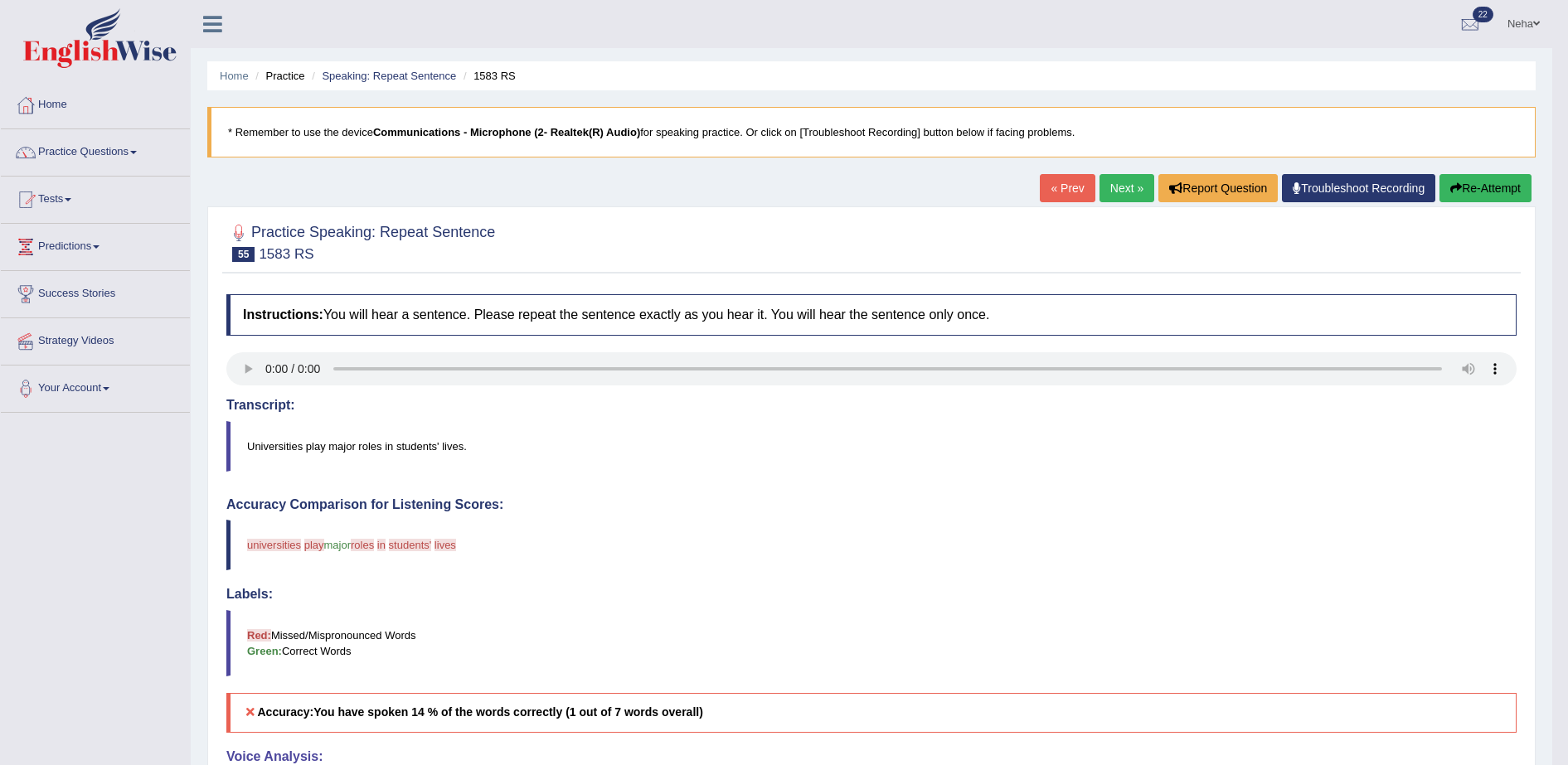
click at [1482, 197] on button "Re-Attempt" at bounding box center [1485, 188] width 92 height 28
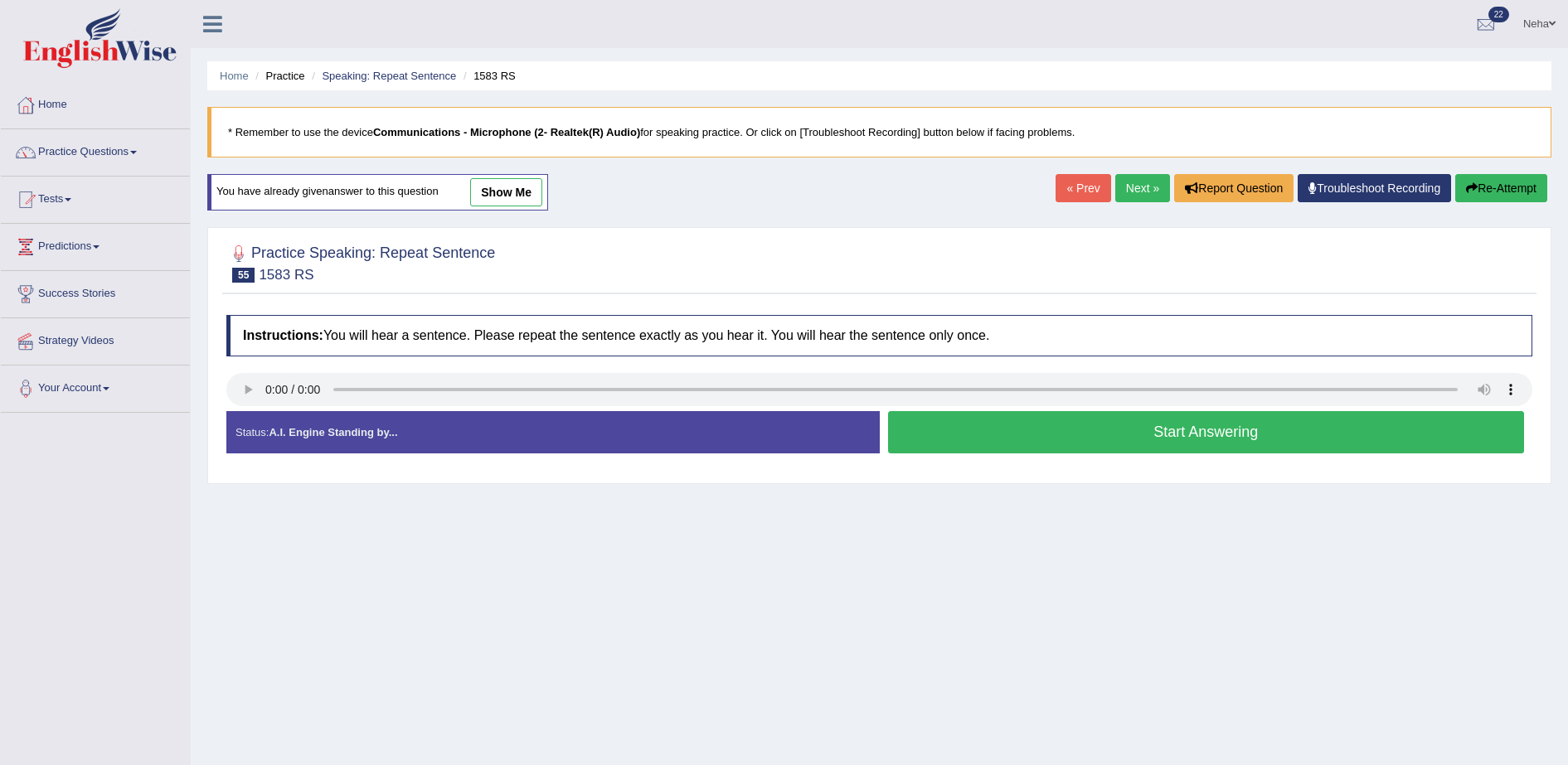
click at [939, 431] on button "Start Answering" at bounding box center [1206, 433] width 637 height 43
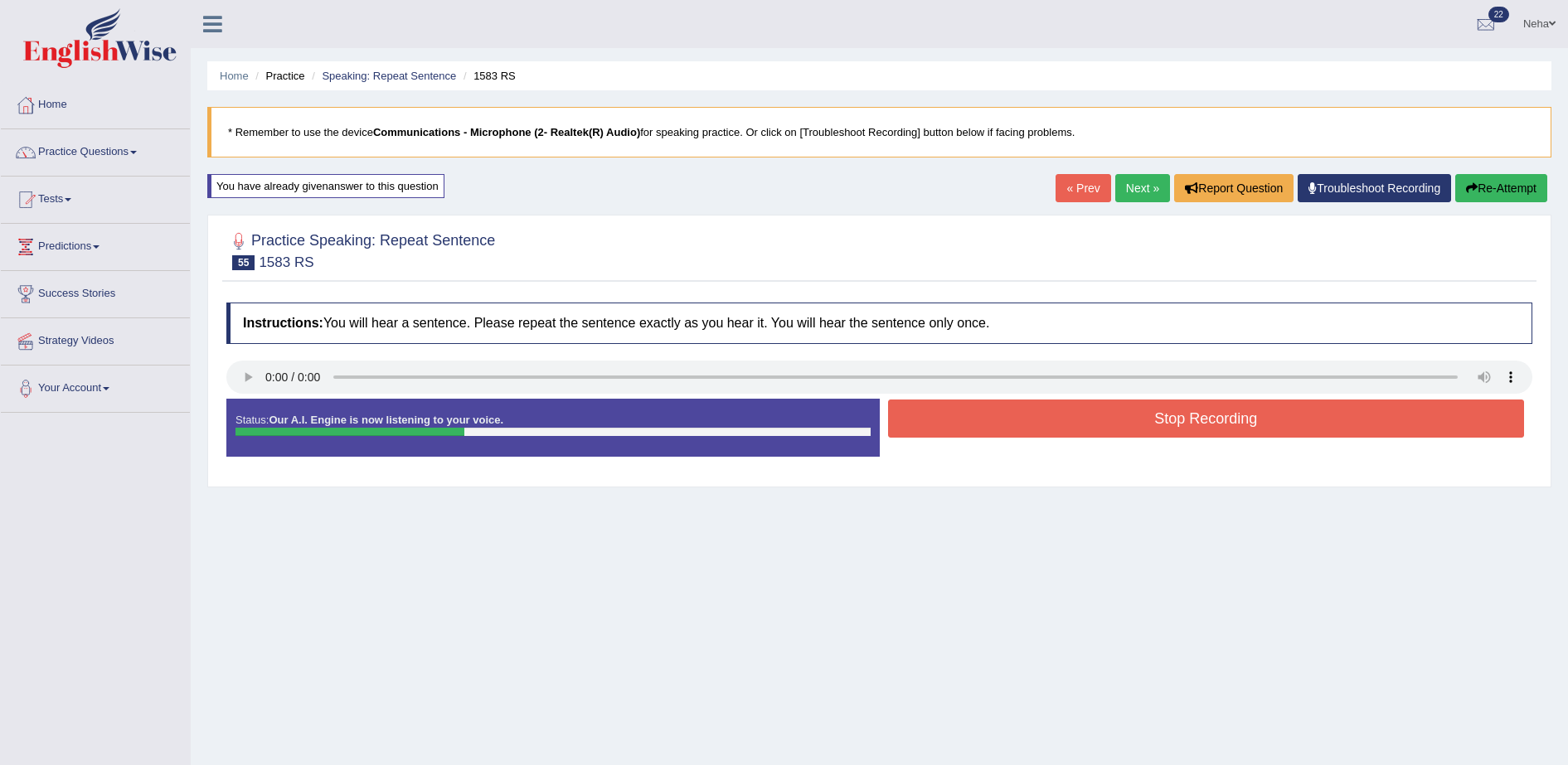
click at [957, 430] on button "Stop Recording" at bounding box center [1206, 418] width 637 height 38
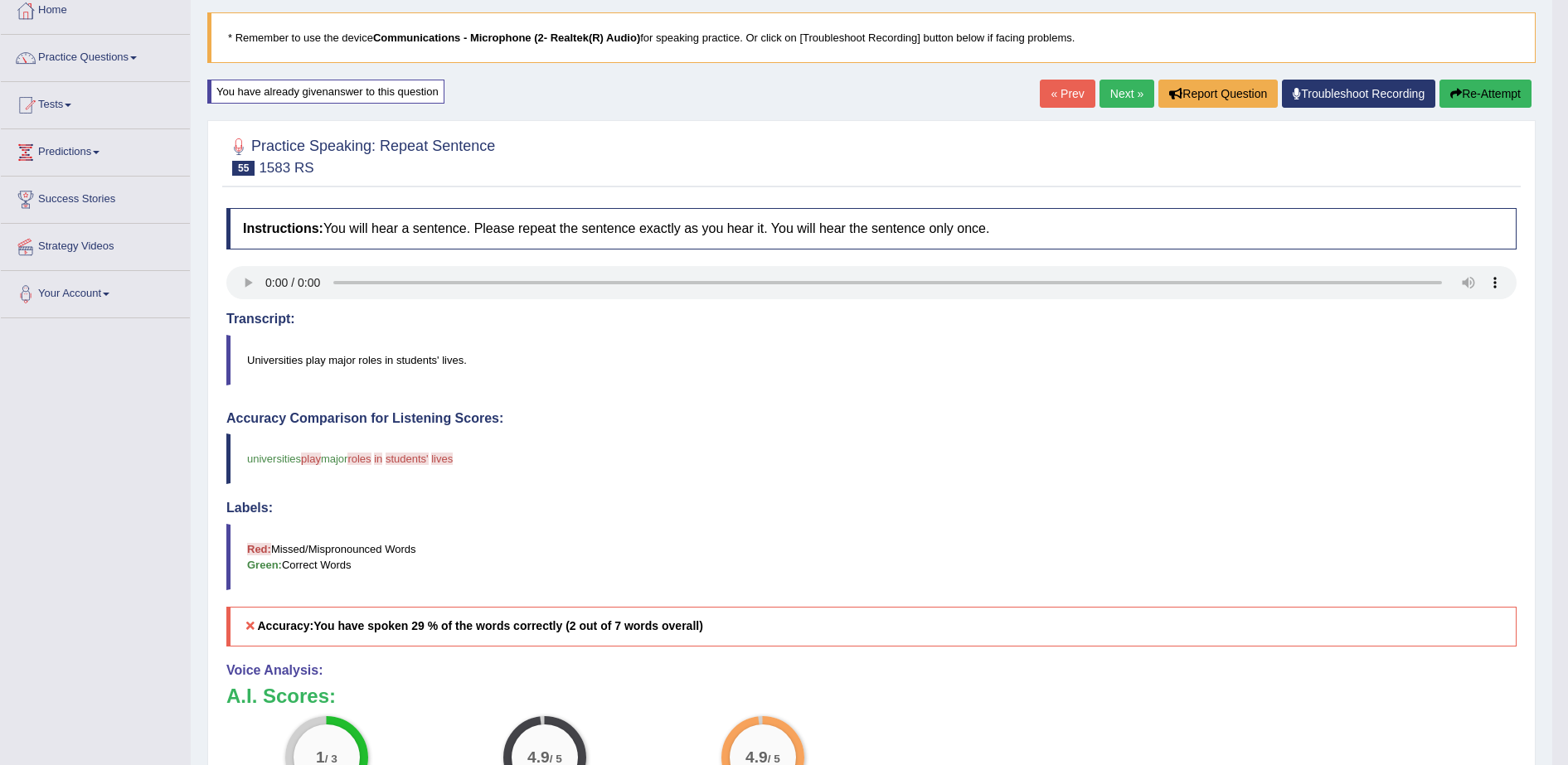
scroll to position [90, 0]
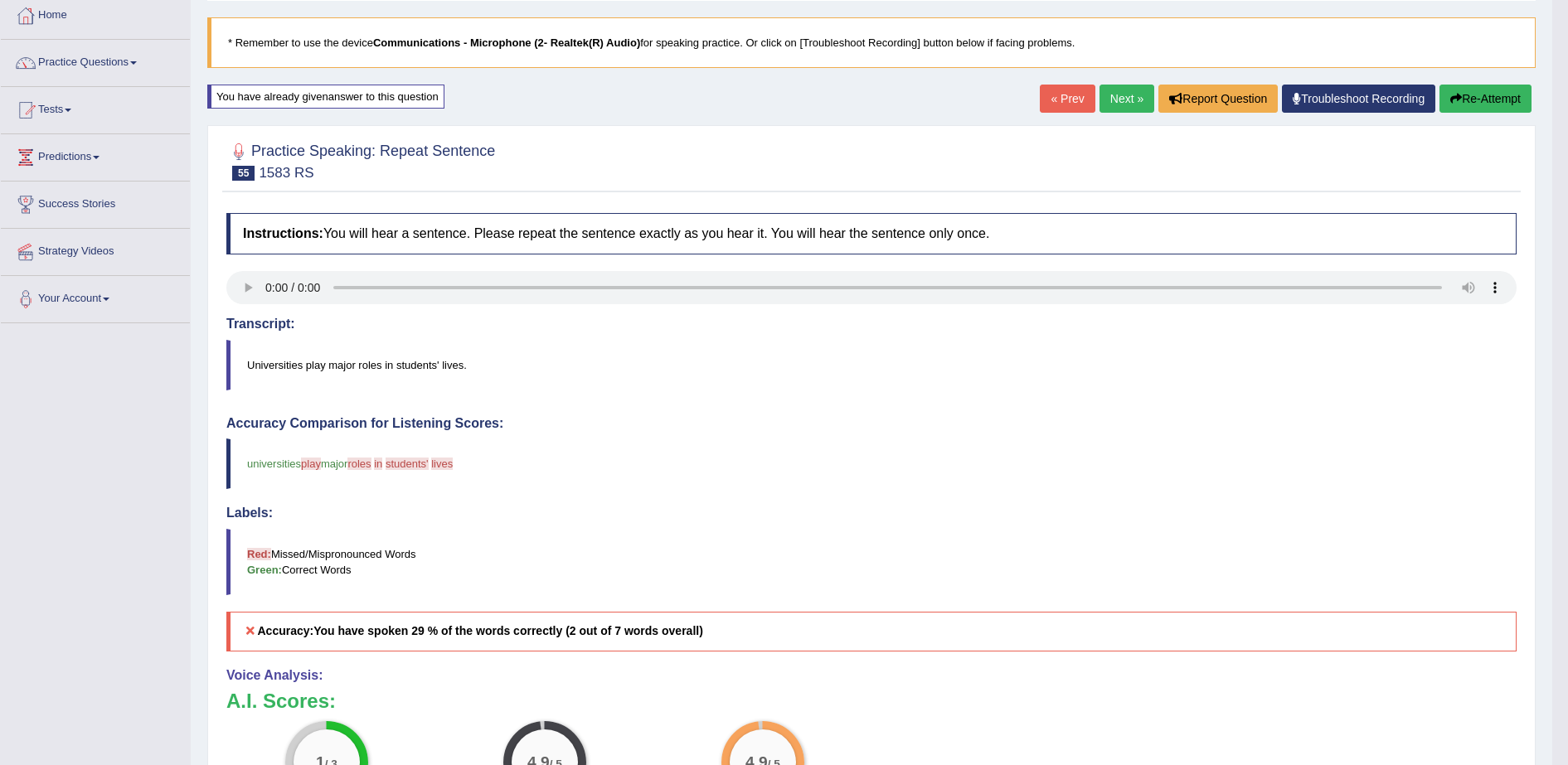
click at [1457, 93] on icon "button" at bounding box center [1455, 99] width 12 height 12
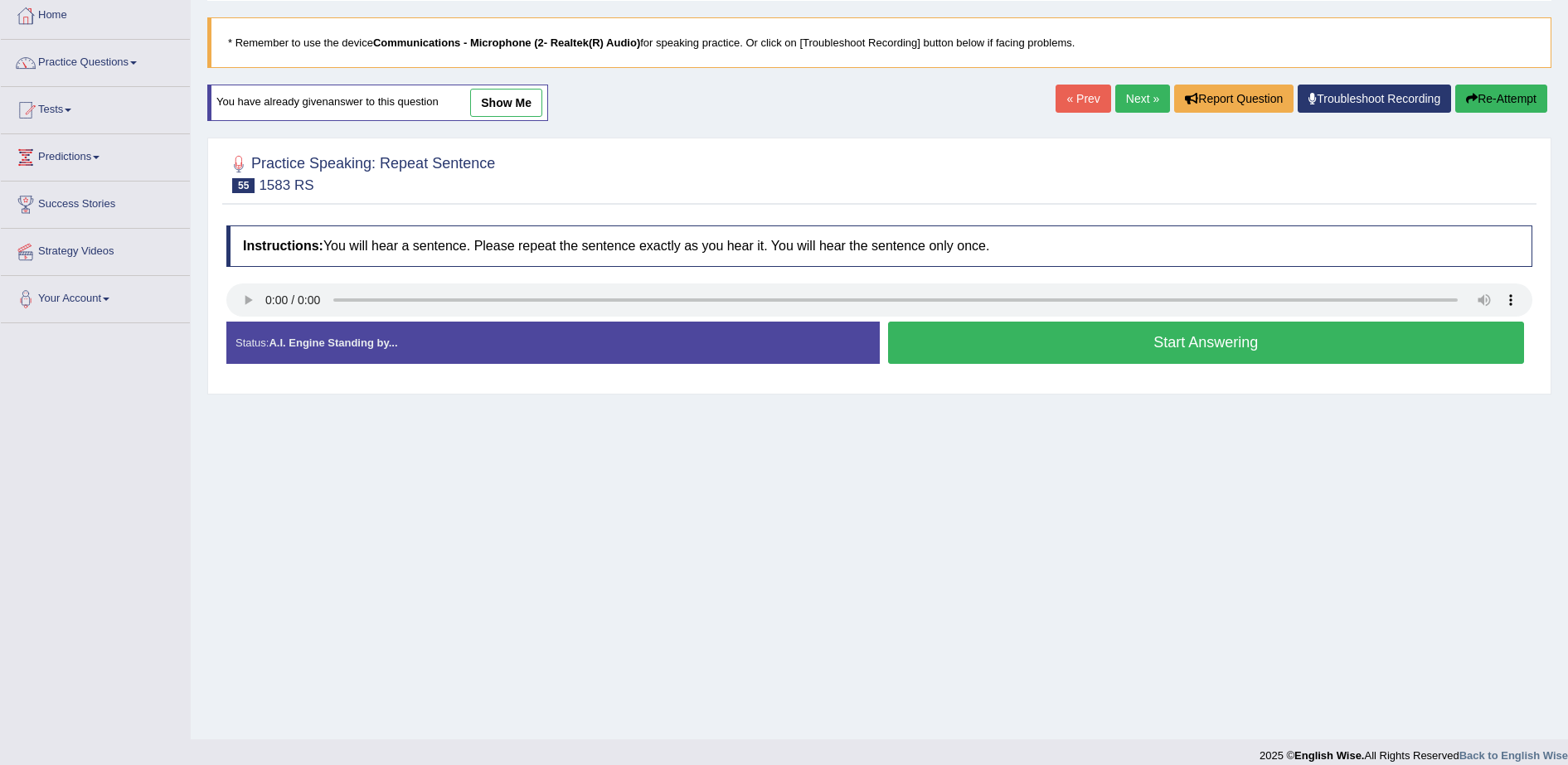
click at [1239, 335] on button "Start Answering" at bounding box center [1206, 343] width 637 height 43
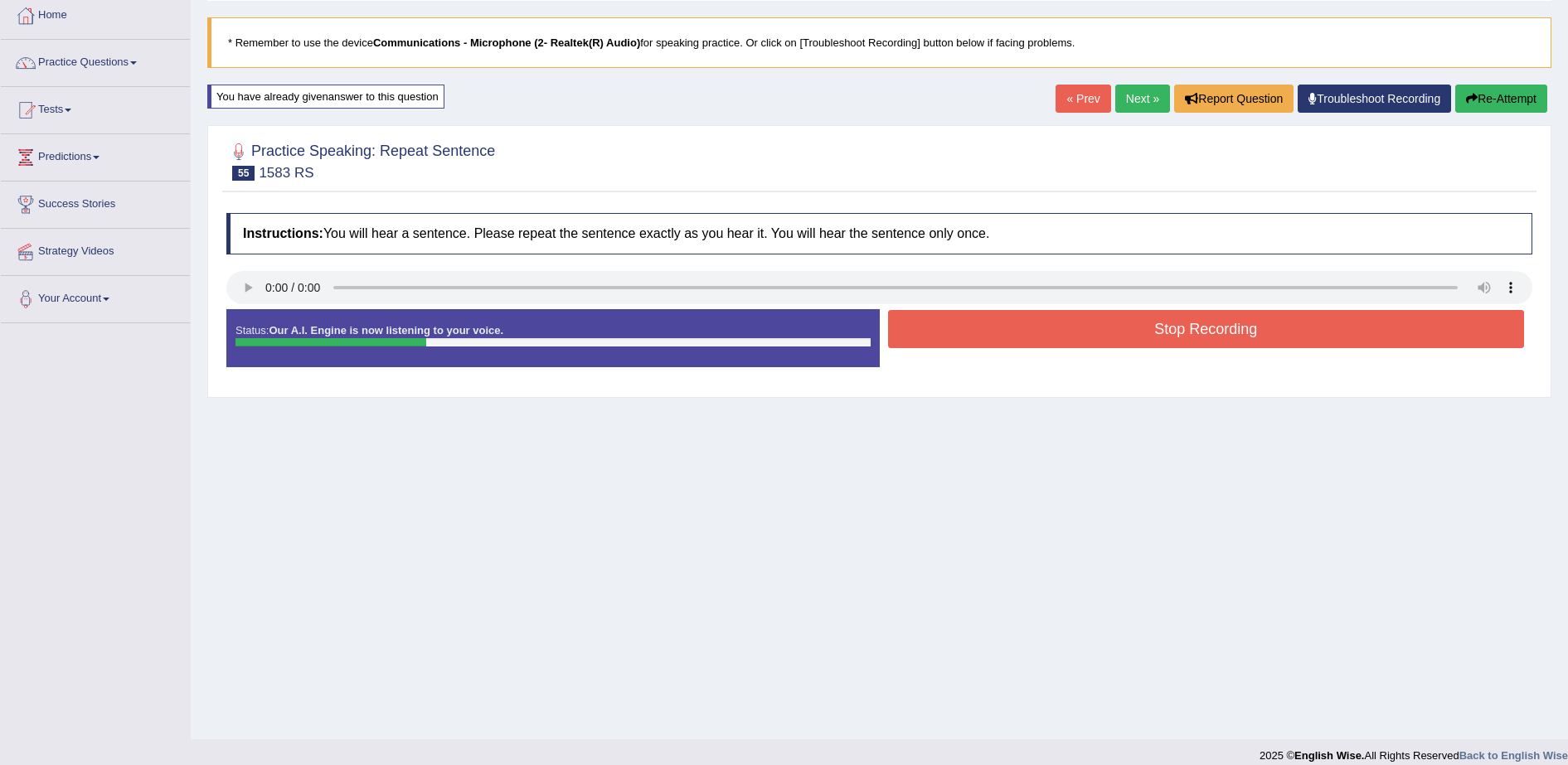
click at [1239, 335] on button "Stop Recording" at bounding box center [1206, 329] width 637 height 38
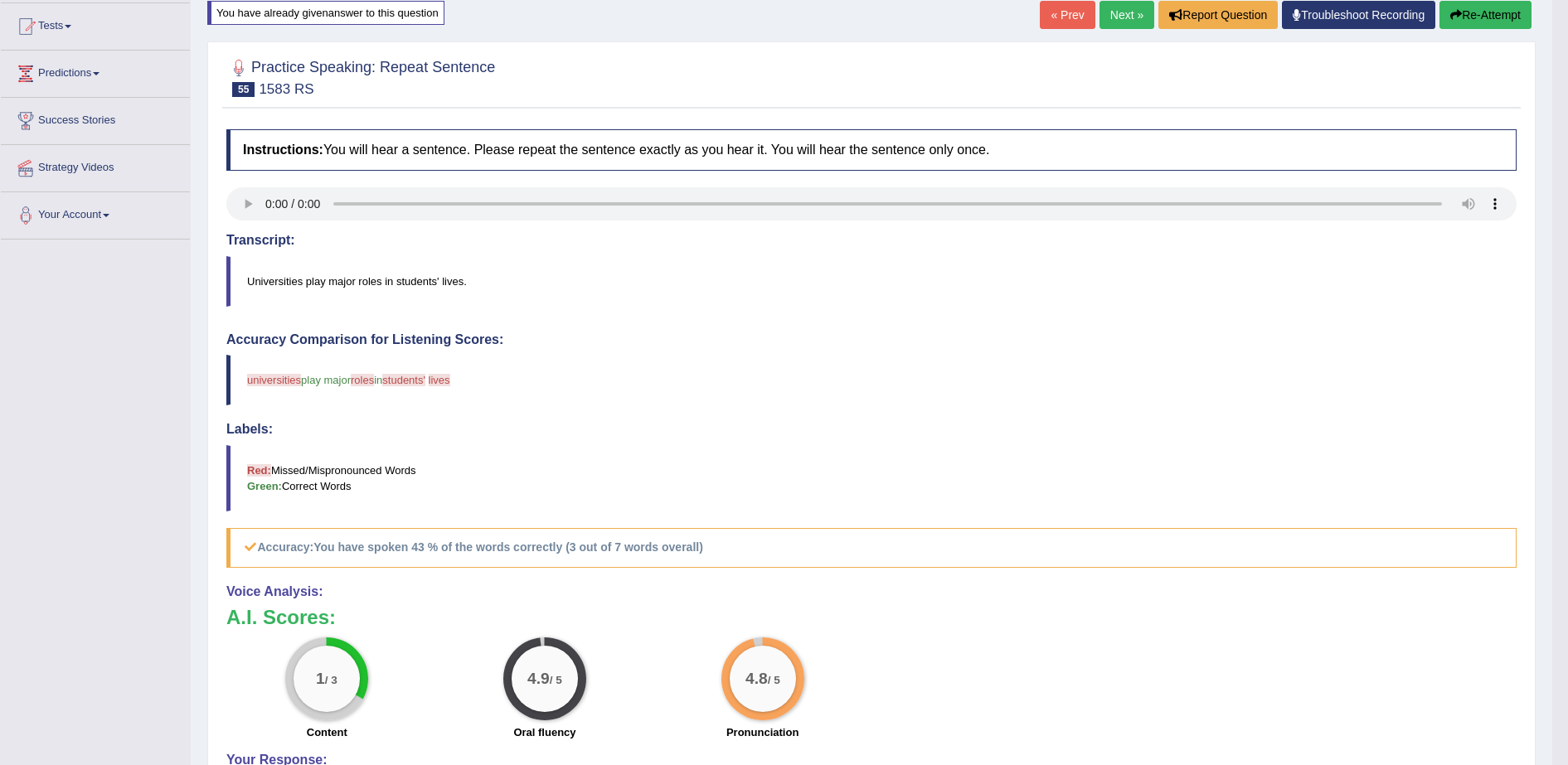
scroll to position [168, 0]
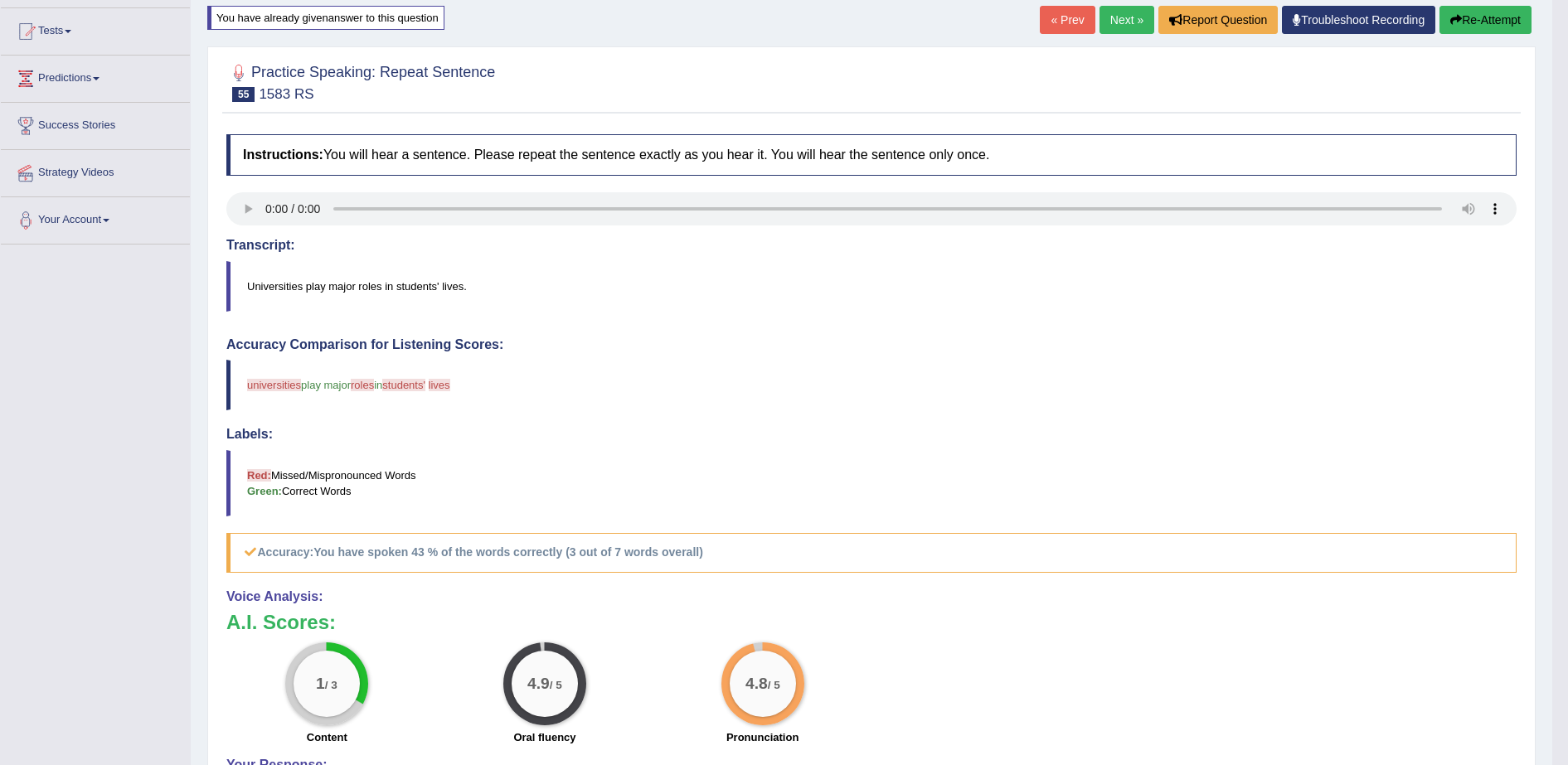
click at [1110, 26] on link "Next »" at bounding box center [1127, 20] width 55 height 28
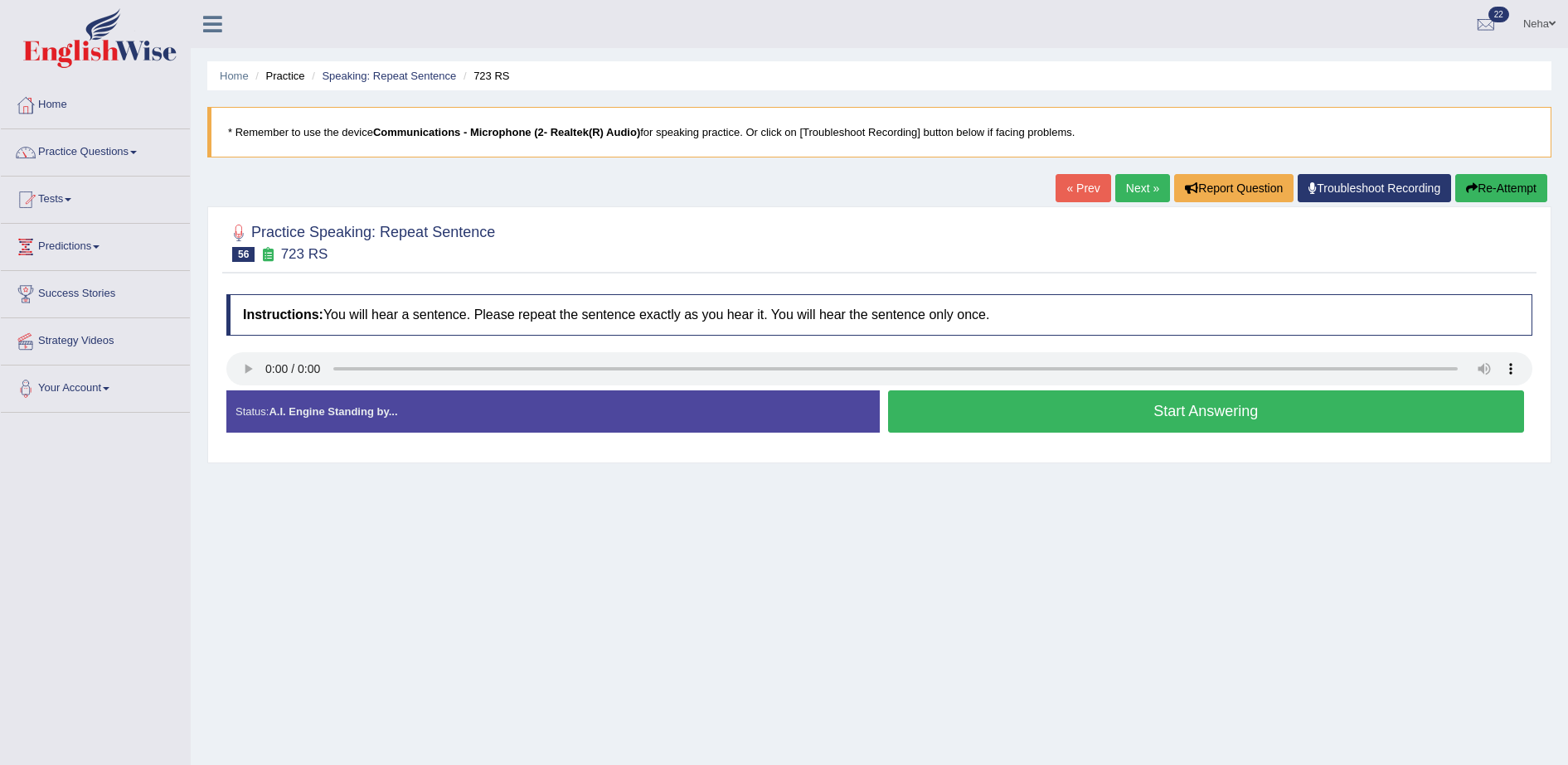
click at [1007, 395] on button "Start Answering" at bounding box center [1206, 412] width 637 height 43
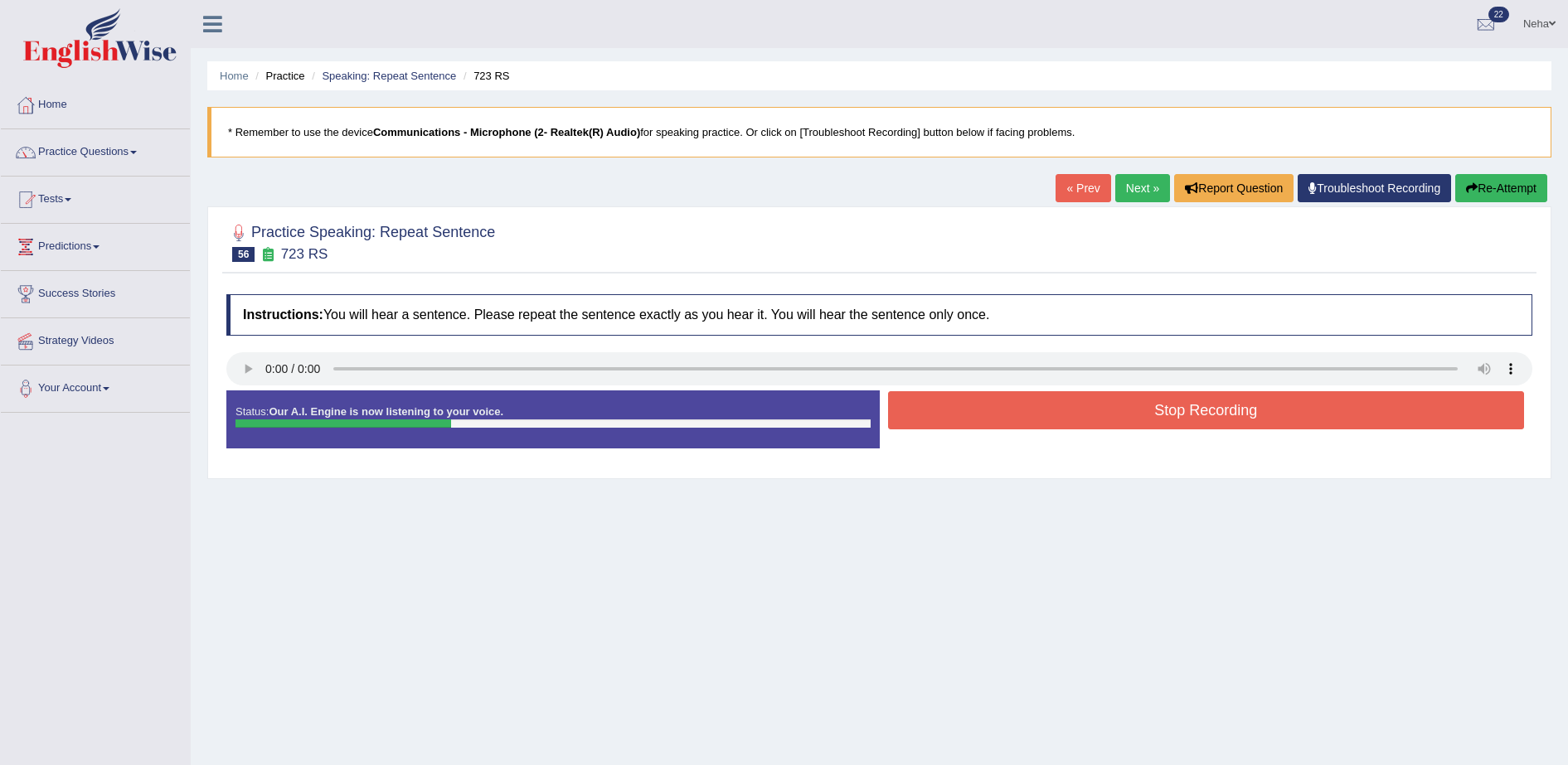
click at [1007, 395] on button "Stop Recording" at bounding box center [1206, 410] width 637 height 38
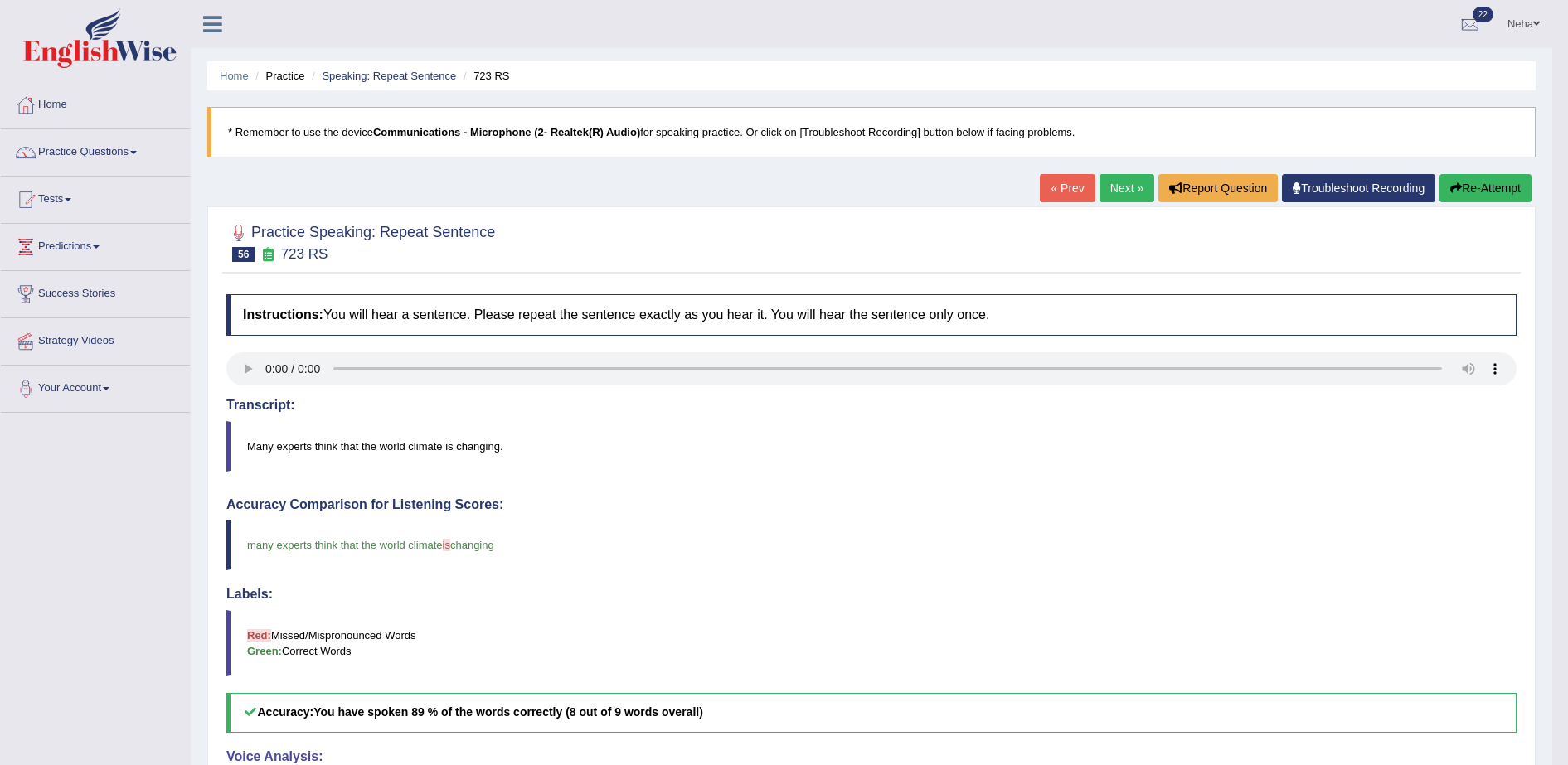
click at [1118, 193] on link "Next »" at bounding box center [1127, 188] width 55 height 28
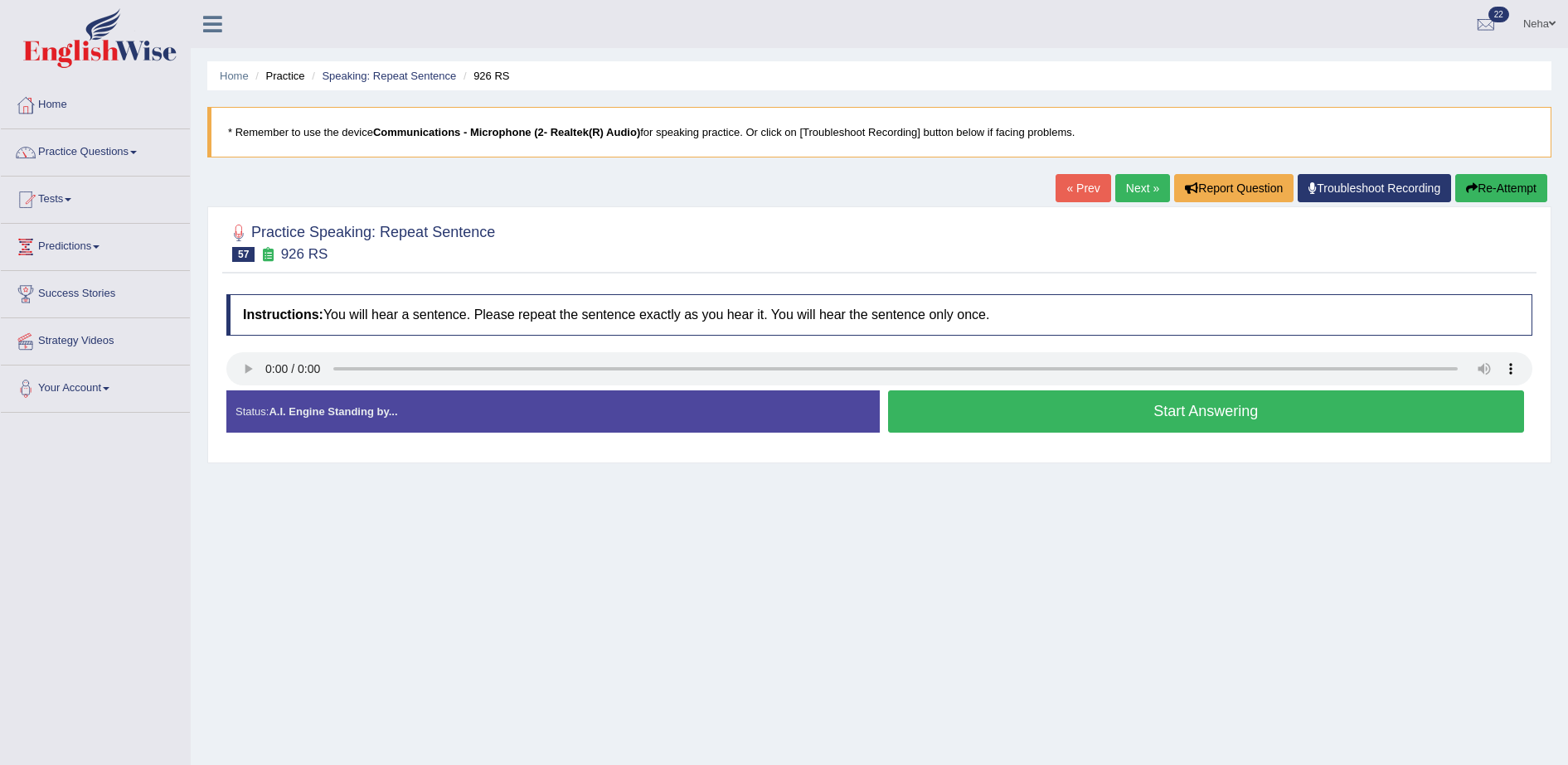
click at [964, 401] on button "Start Answering" at bounding box center [1206, 412] width 637 height 43
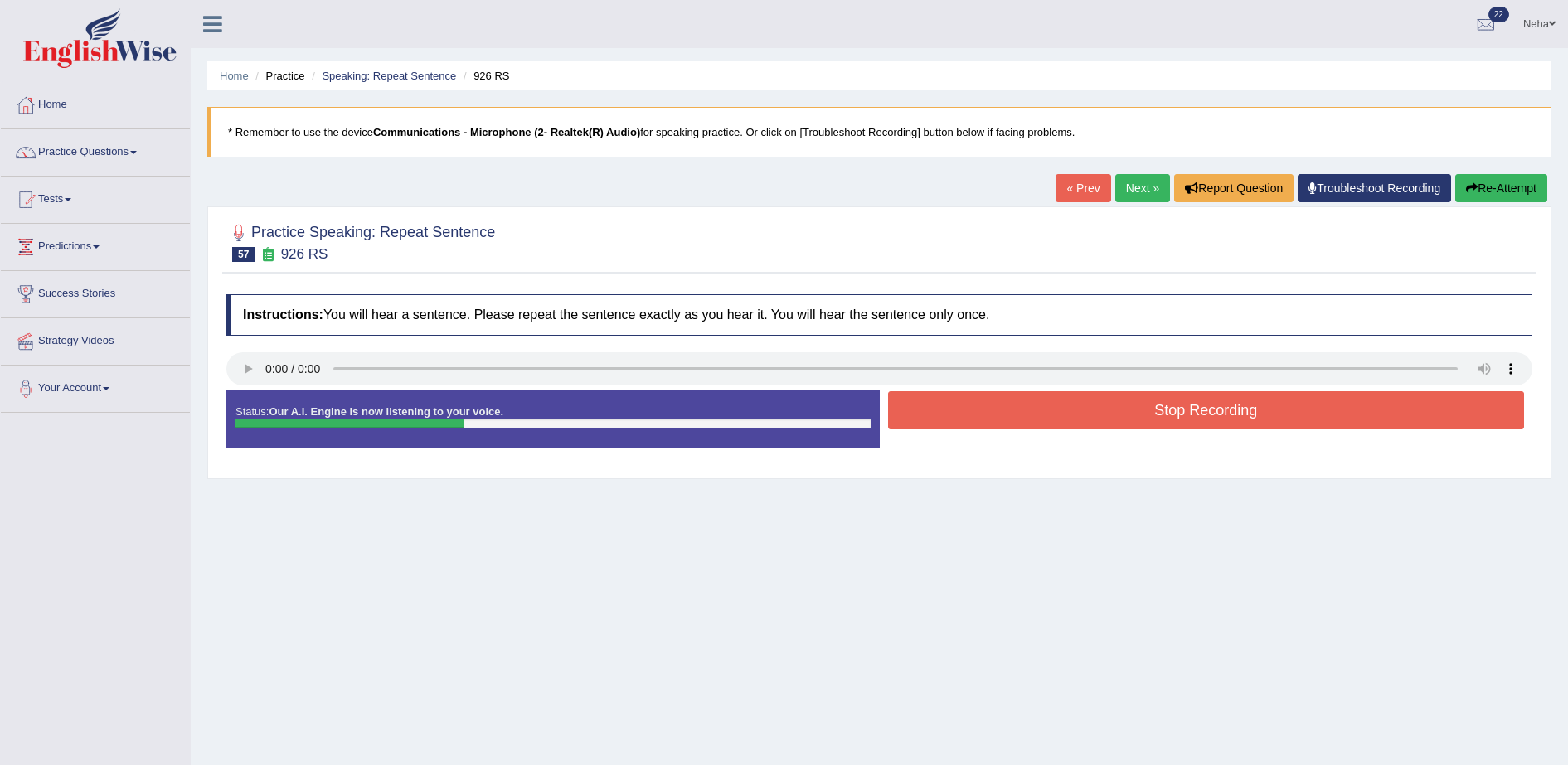
click at [964, 401] on button "Stop Recording" at bounding box center [1206, 410] width 637 height 38
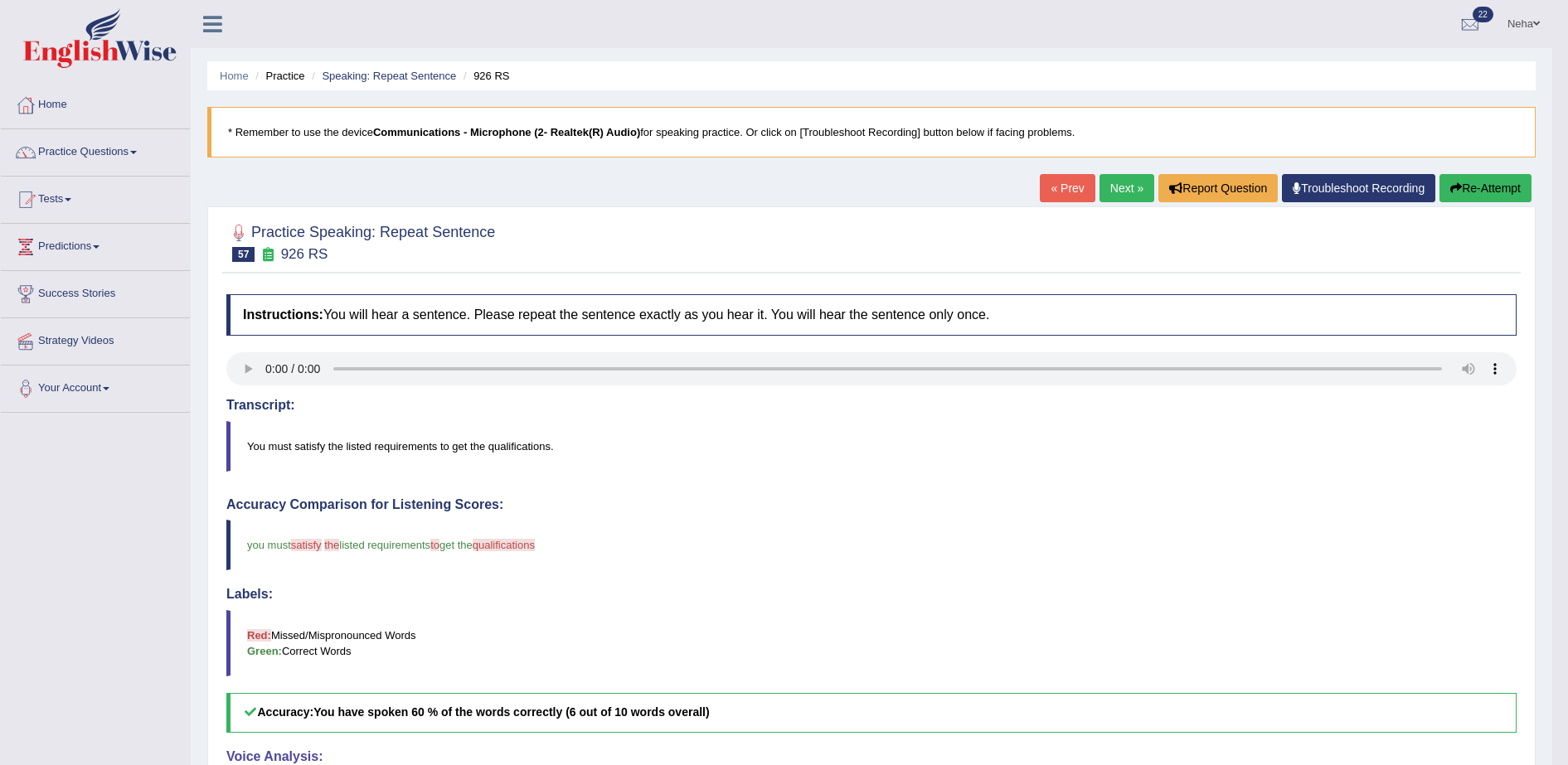
click at [1108, 193] on link "Next »" at bounding box center [1127, 188] width 55 height 28
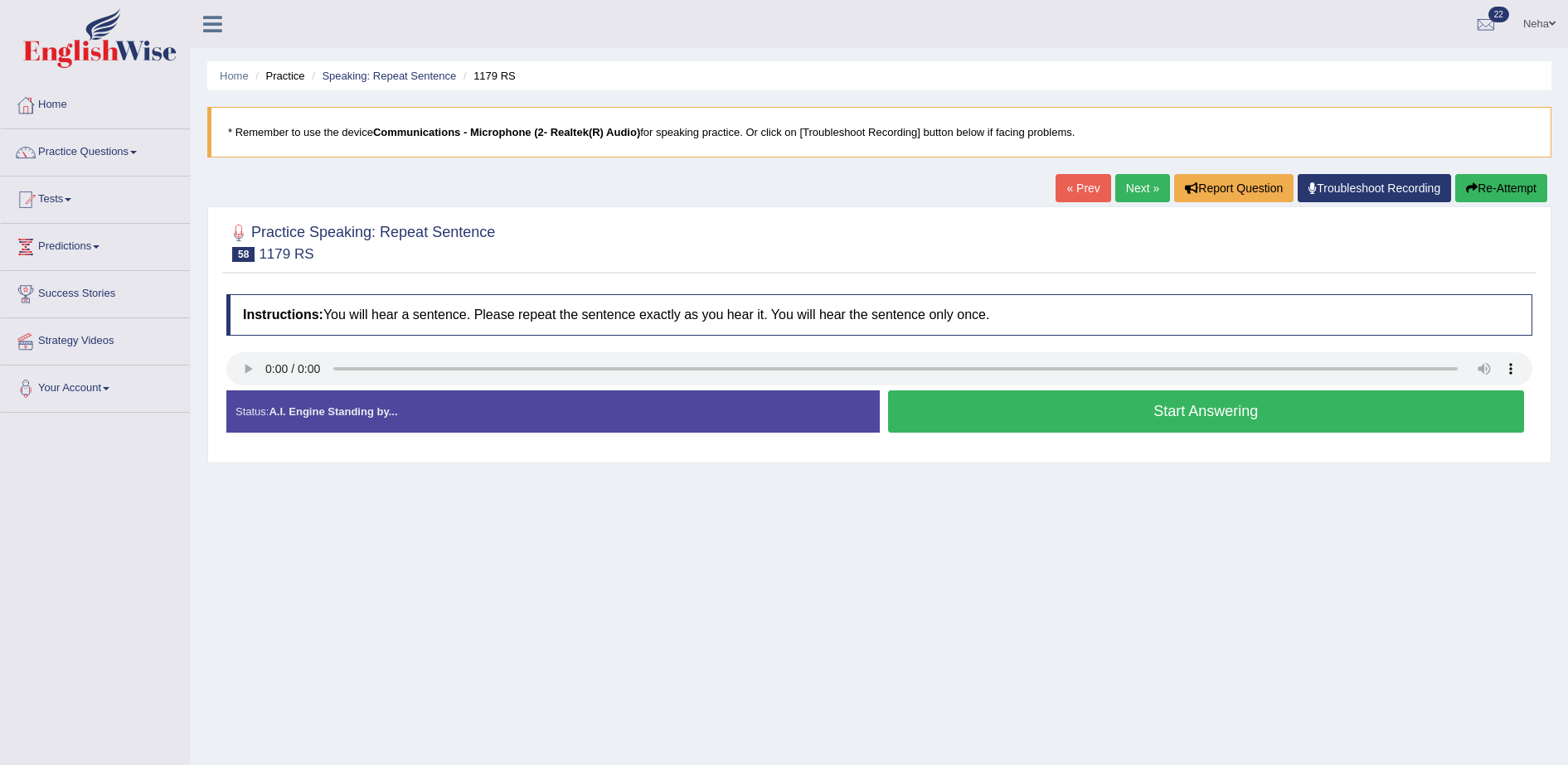
click at [1016, 614] on div "Home Practice Speaking: Repeat Sentence 1179 RS * Remember to use the device Co…" at bounding box center [880, 414] width 1377 height 829
click at [1071, 409] on button "Start Answering" at bounding box center [1206, 412] width 637 height 43
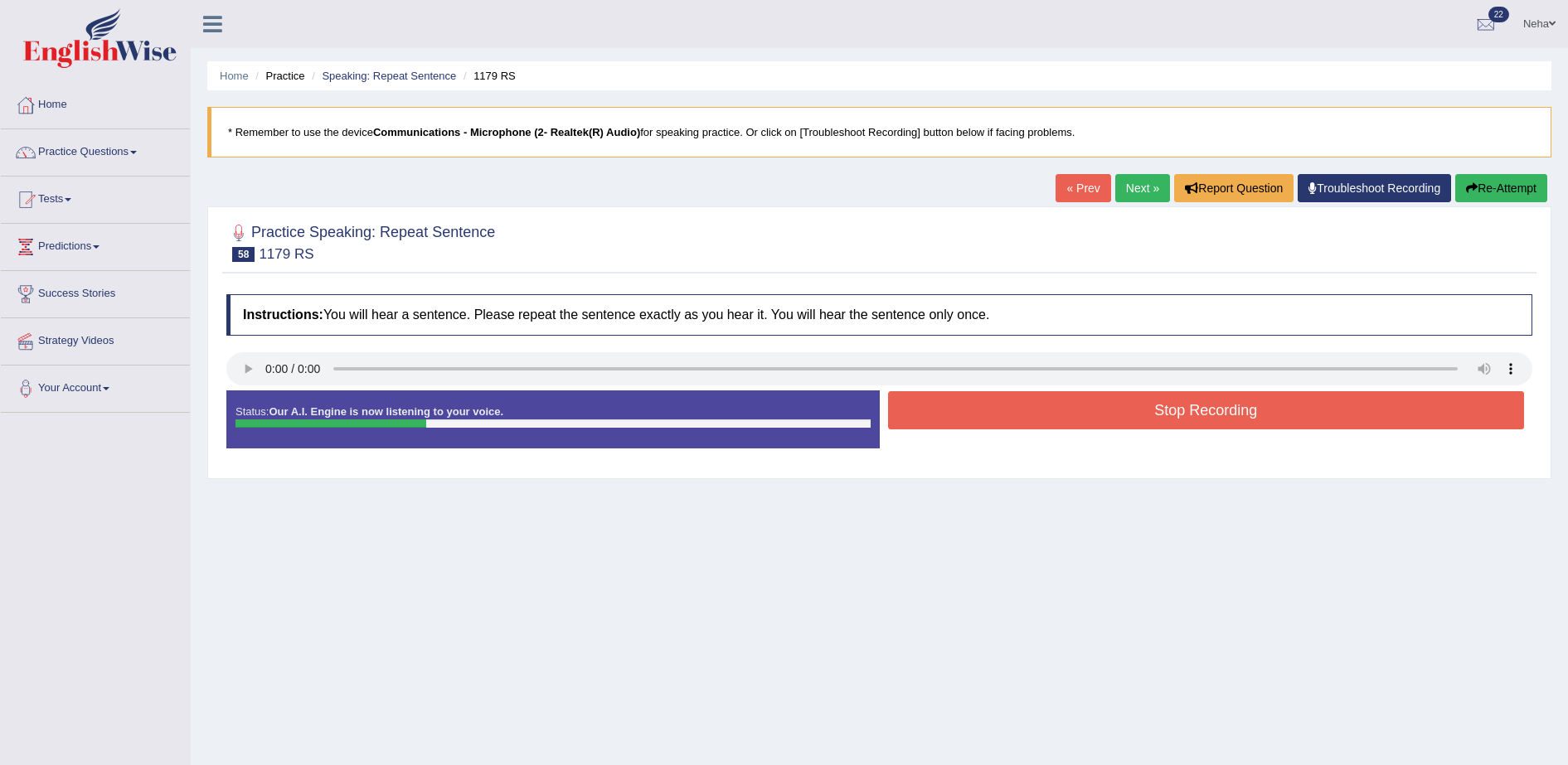
click at [1071, 409] on button "Stop Recording" at bounding box center [1206, 410] width 637 height 38
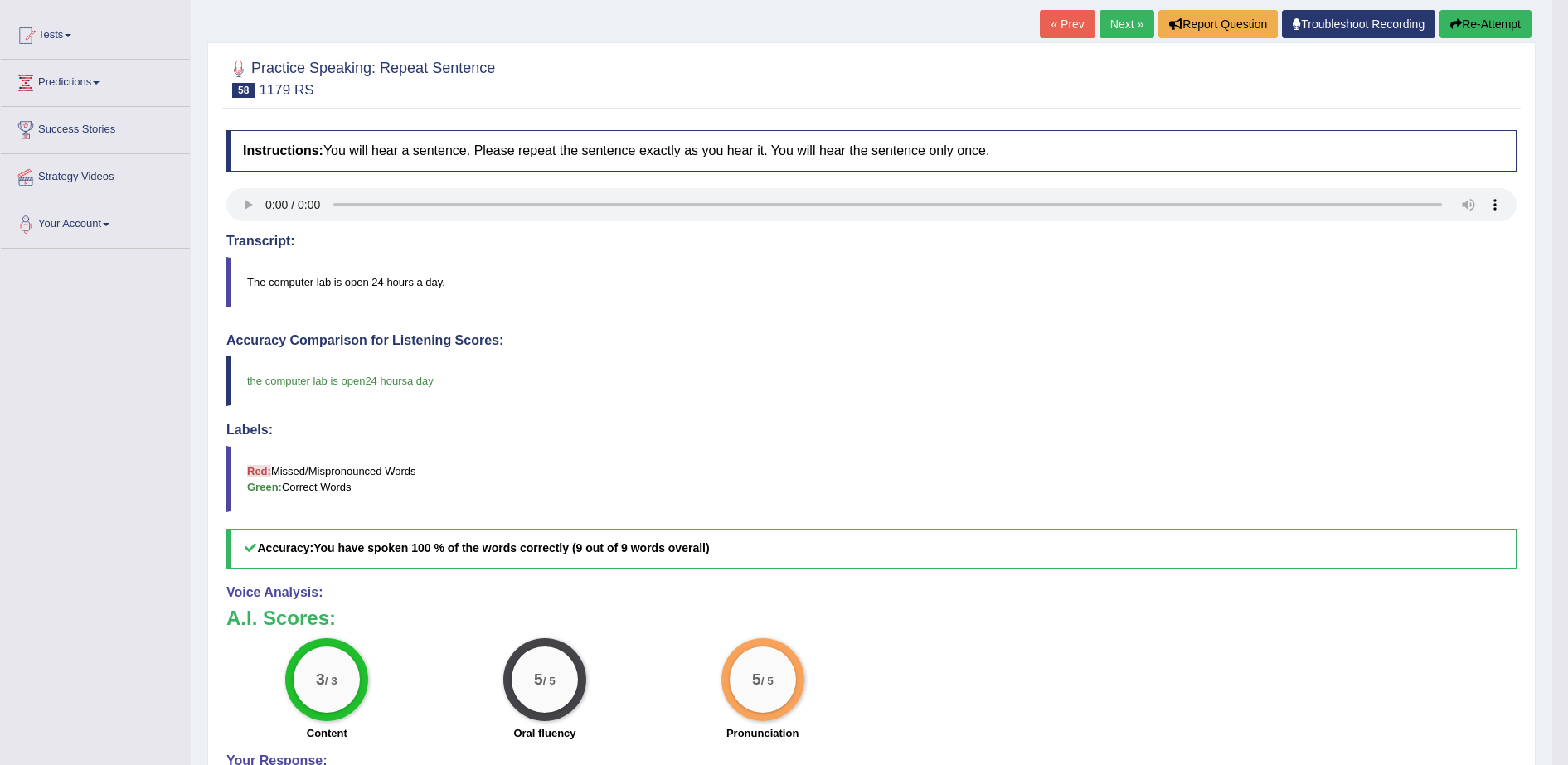
scroll to position [156, 0]
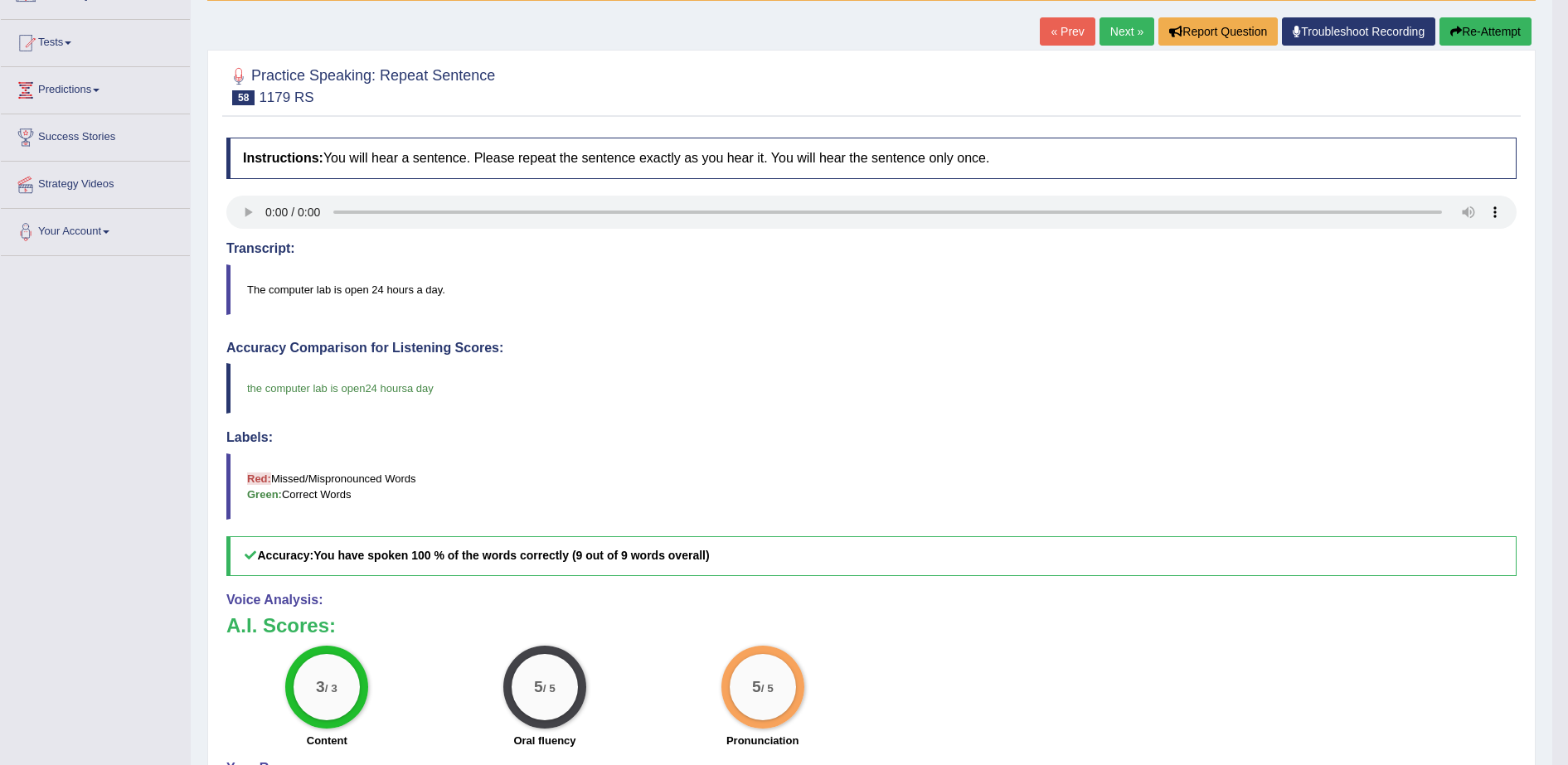
click at [1134, 20] on link "Next »" at bounding box center [1127, 32] width 55 height 28
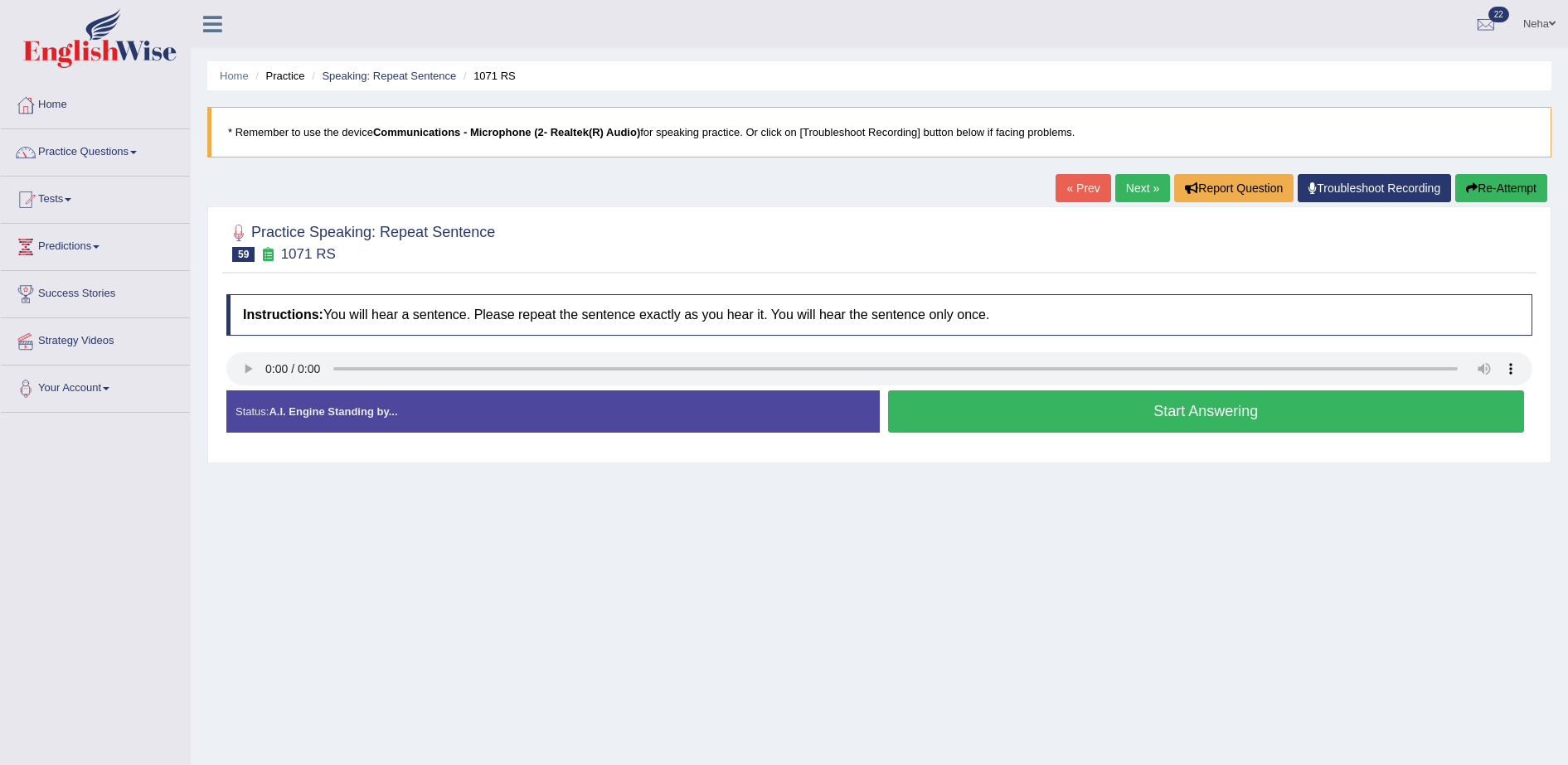
click at [959, 415] on button "Start Answering" at bounding box center [1206, 412] width 637 height 43
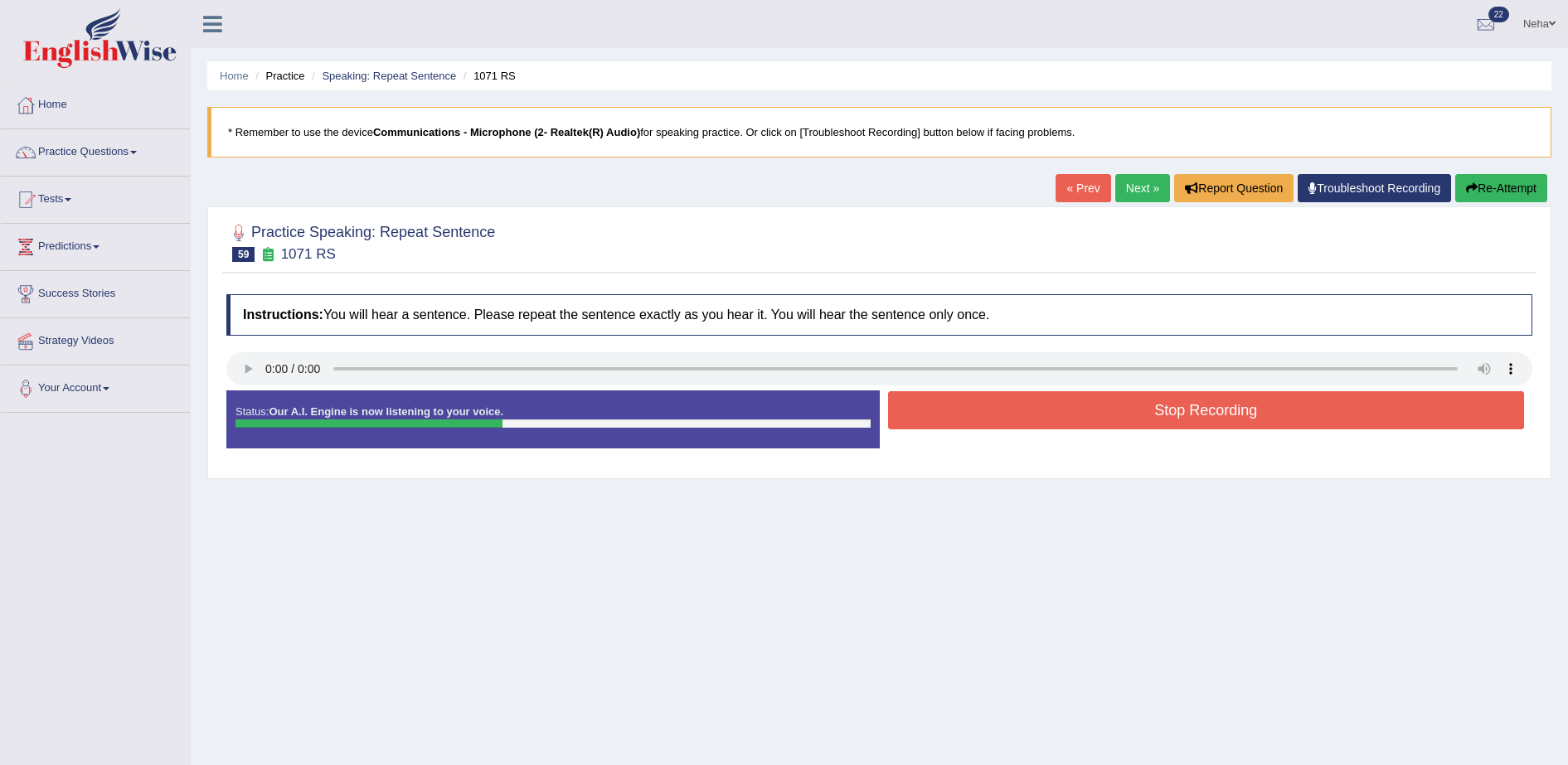
click at [959, 415] on button "Stop Recording" at bounding box center [1206, 410] width 637 height 38
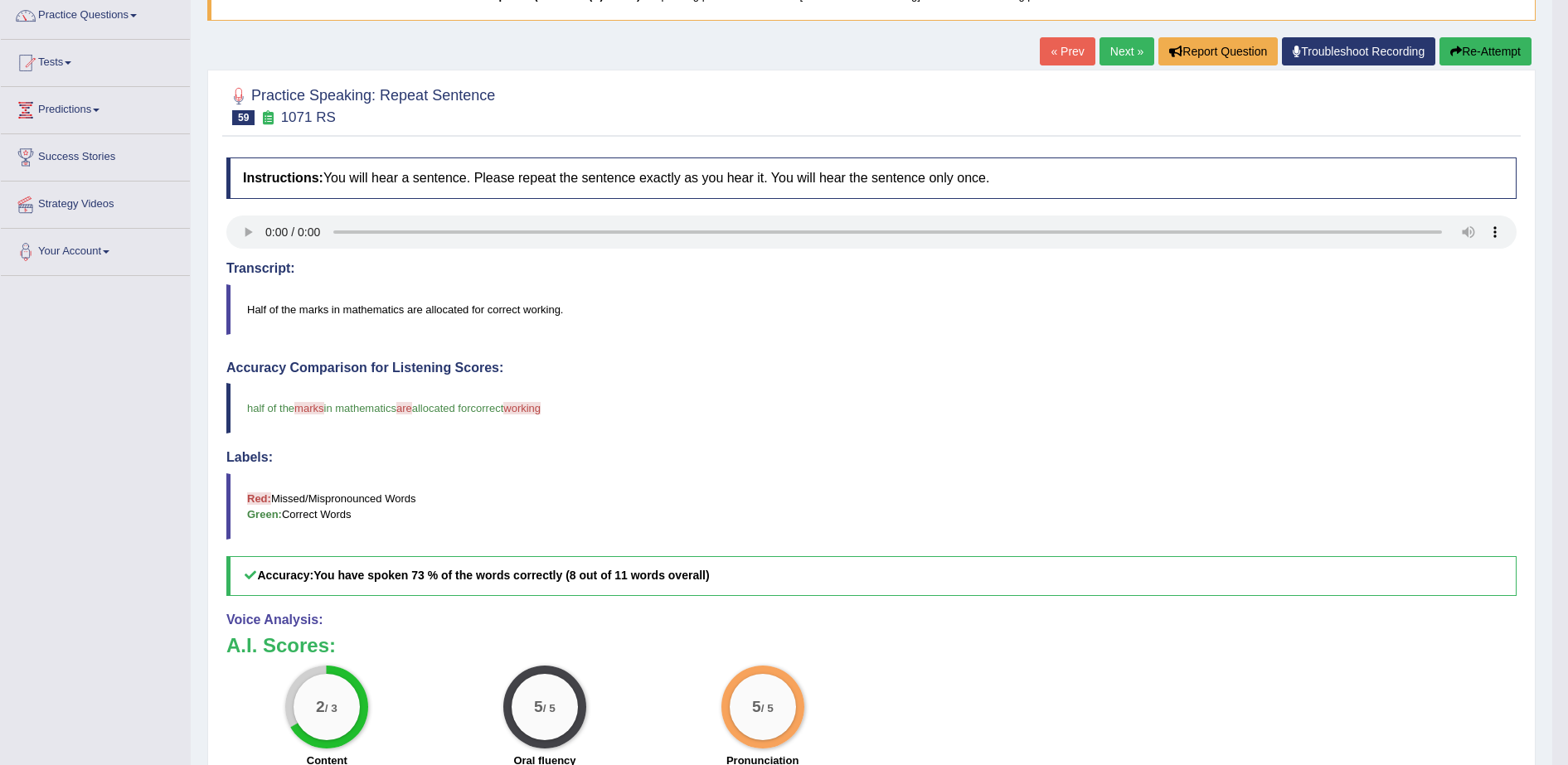
scroll to position [135, 0]
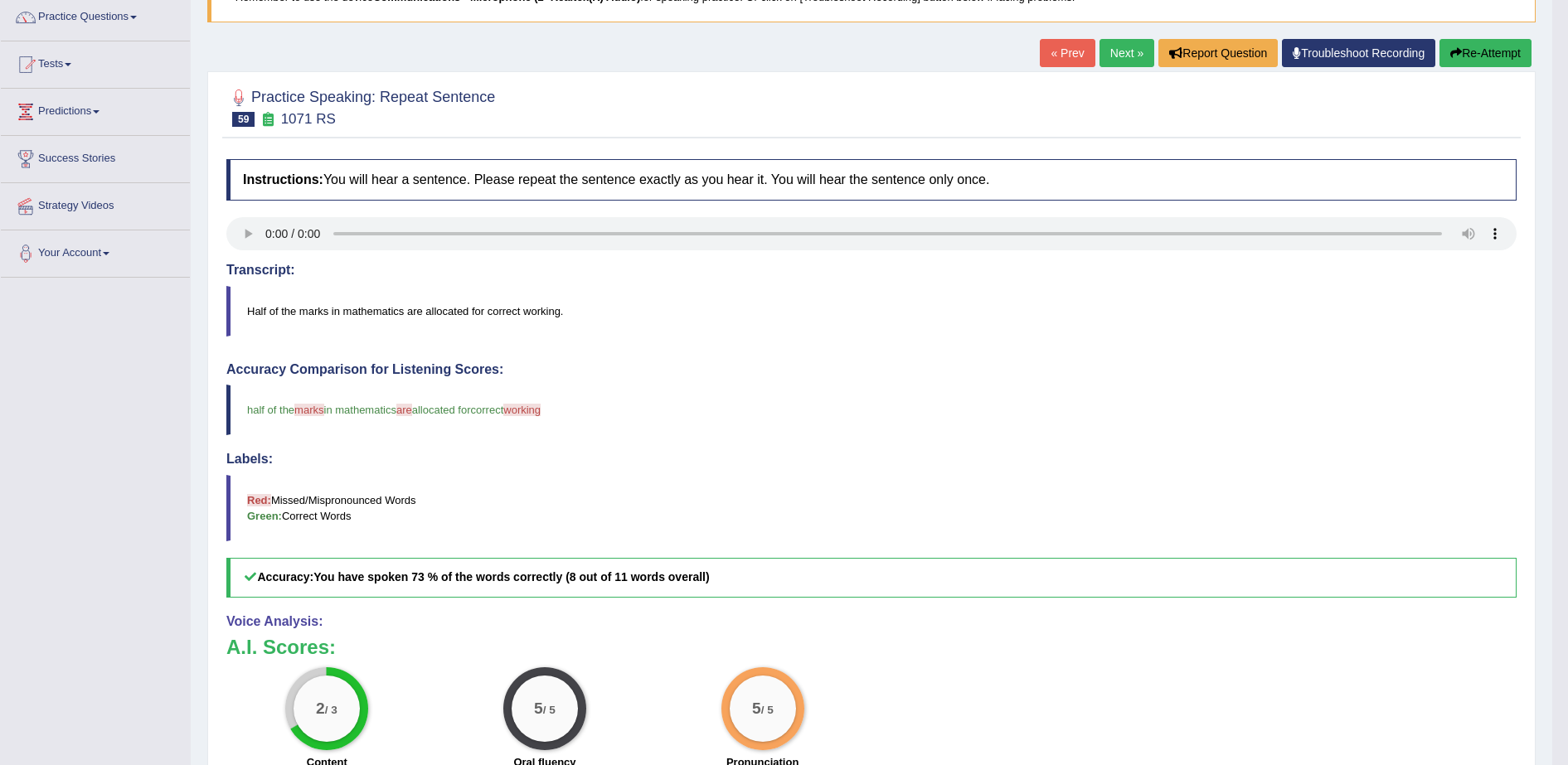
click at [1111, 49] on link "Next »" at bounding box center [1127, 53] width 55 height 28
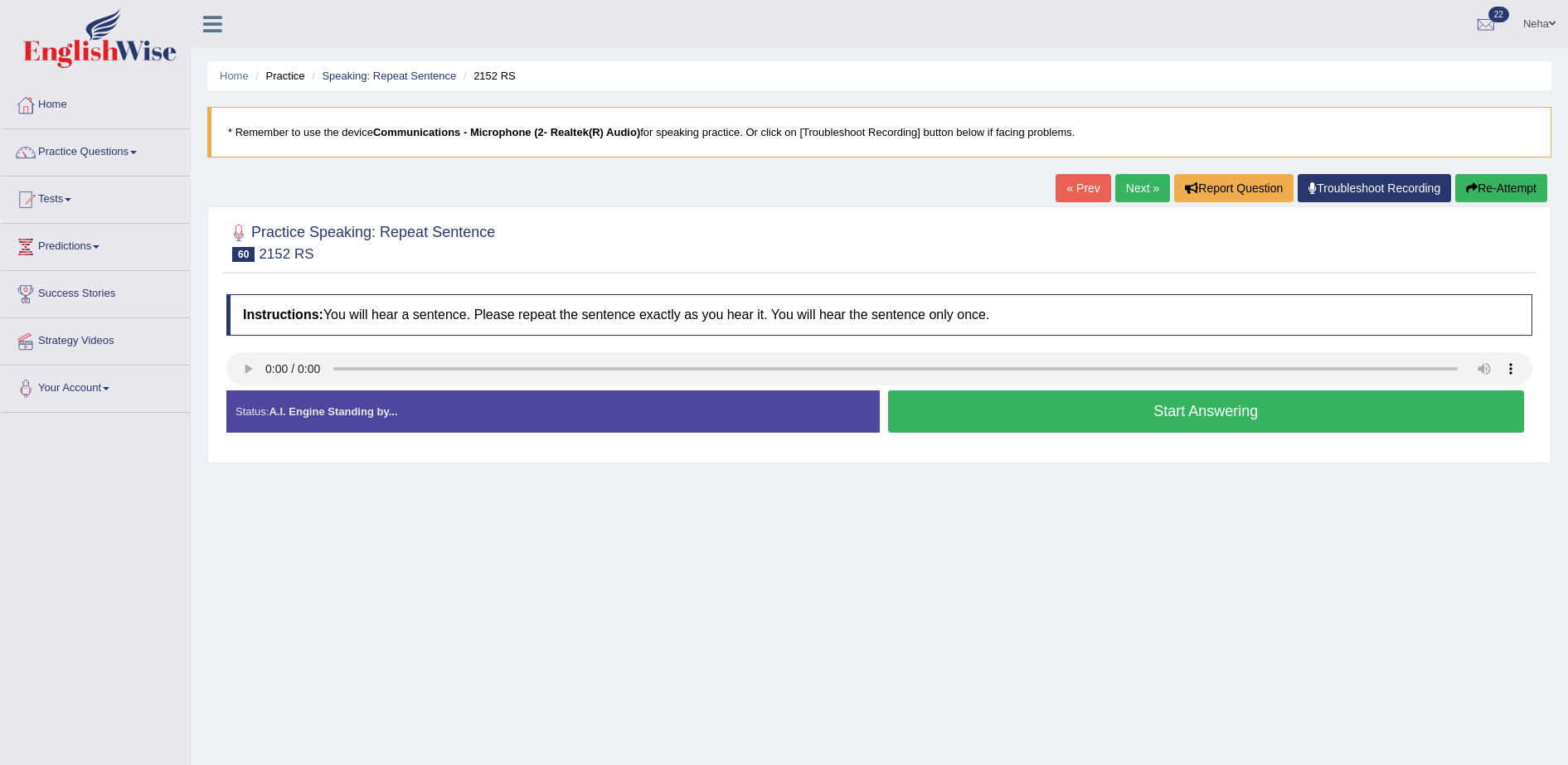
click at [1045, 404] on button "Start Answering" at bounding box center [1206, 412] width 637 height 43
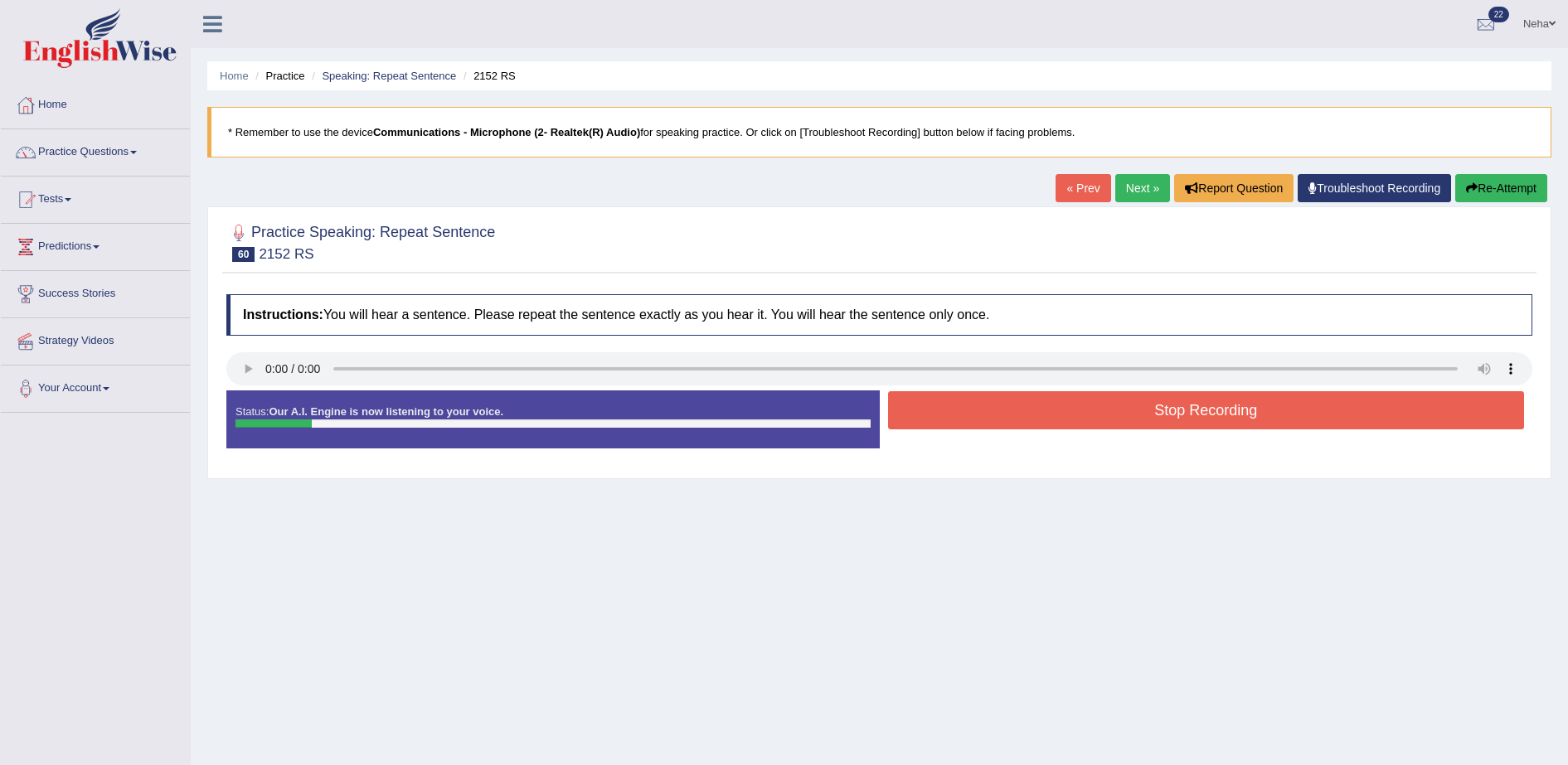
click at [1491, 198] on button "Re-Attempt" at bounding box center [1501, 188] width 92 height 28
